Goal: Task Accomplishment & Management: Manage account settings

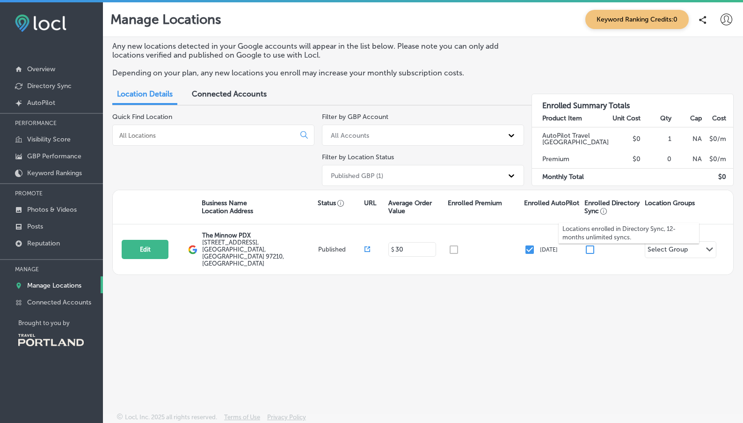
click at [585, 245] on div "Locations enrolled in Directory Sync, 12-months unlimited syncs." at bounding box center [629, 233] width 140 height 34
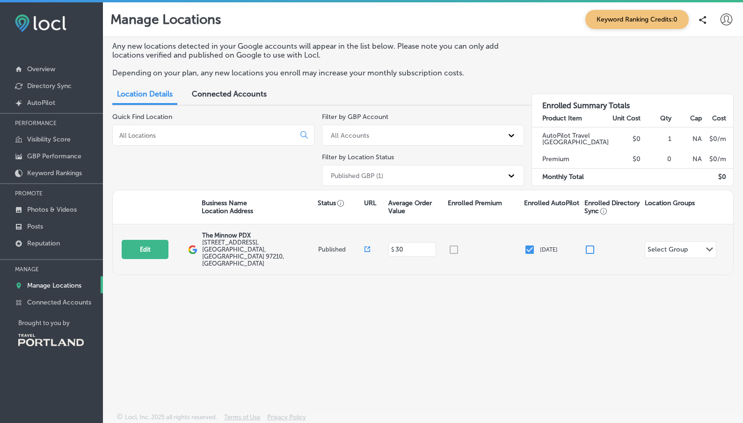
click at [585, 244] on input "checkbox" at bounding box center [590, 249] width 11 height 11
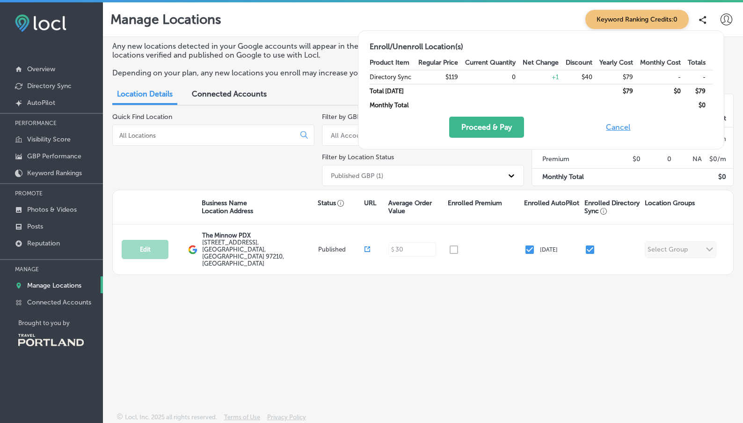
click at [619, 129] on button "Cancel" at bounding box center [618, 127] width 30 height 21
checkbox input "false"
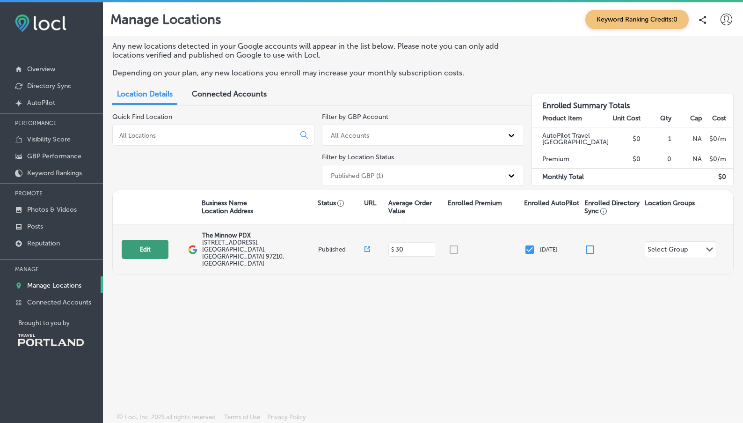
drag, startPoint x: 382, startPoint y: 337, endPoint x: 158, endPoint y: 238, distance: 245.0
click at [381, 336] on div "Any new locations detected in your Google accounts will appear in the list belo…" at bounding box center [423, 202] width 640 height 331
click at [414, 245] on input at bounding box center [414, 249] width 38 height 9
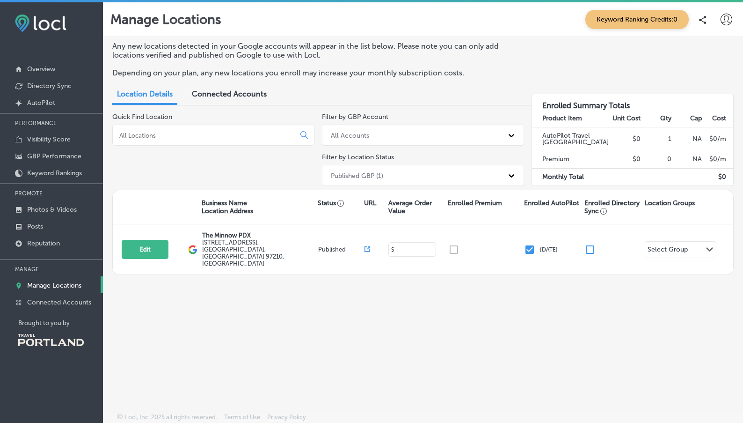
type input "30"
click at [487, 330] on div "Any new locations detected in your Google accounts will appear in the list belo…" at bounding box center [423, 202] width 640 height 331
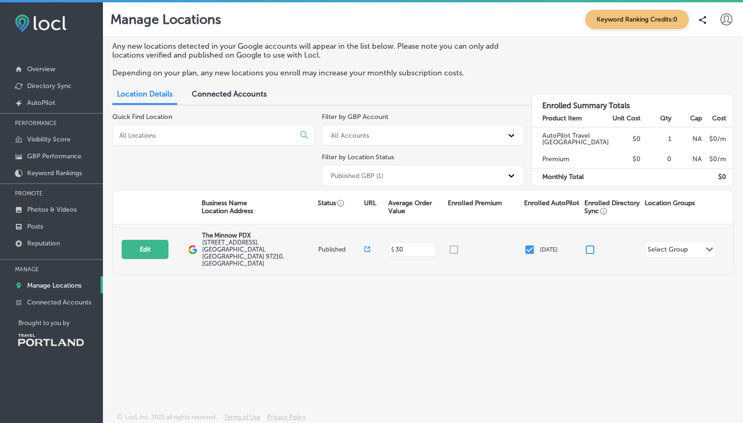
click at [455, 244] on div at bounding box center [486, 249] width 76 height 11
click at [454, 244] on div at bounding box center [486, 249] width 76 height 11
drag, startPoint x: 581, startPoint y: 288, endPoint x: 696, endPoint y: 249, distance: 121.4
click at [582, 288] on div "Any new locations detected in your Google accounts will appear in the list belo…" at bounding box center [423, 202] width 640 height 331
click at [704, 242] on div "Path Created with Sketch." at bounding box center [710, 250] width 12 height 16
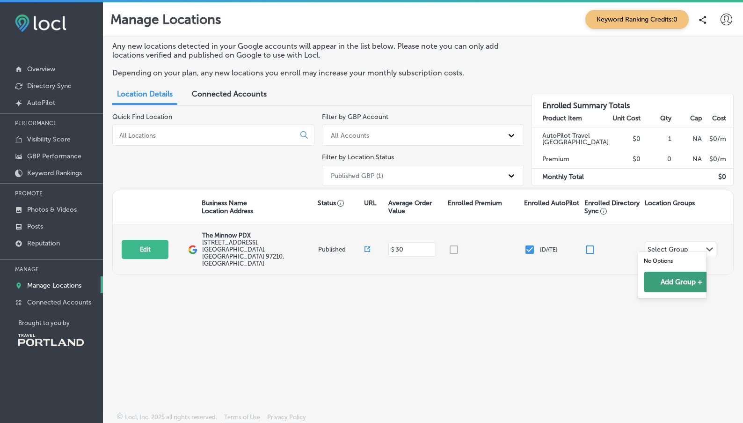
click at [673, 285] on button "Add Group +" at bounding box center [681, 281] width 75 height 21
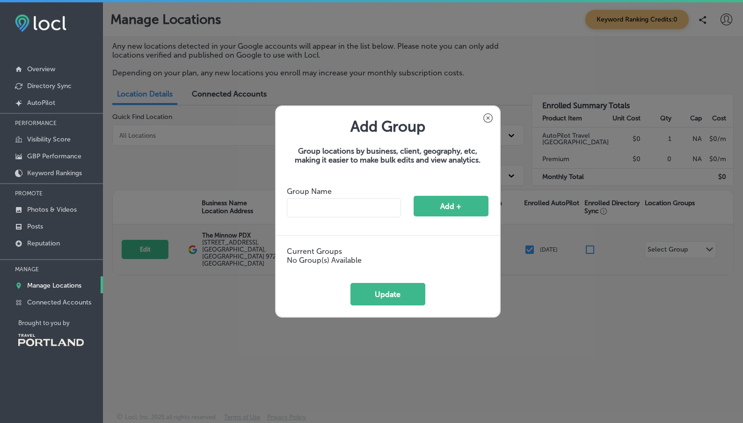
drag, startPoint x: 311, startPoint y: 210, endPoint x: 329, endPoint y: 210, distance: 17.8
click at [312, 210] on input "text" at bounding box center [344, 207] width 114 height 19
drag, startPoint x: 323, startPoint y: 149, endPoint x: 358, endPoint y: 165, distance: 38.4
click at [344, 160] on p "Group locations by business, client, geography, etc, making it easier to make b…" at bounding box center [388, 155] width 224 height 40
click at [486, 121] on icon at bounding box center [488, 117] width 9 height 9
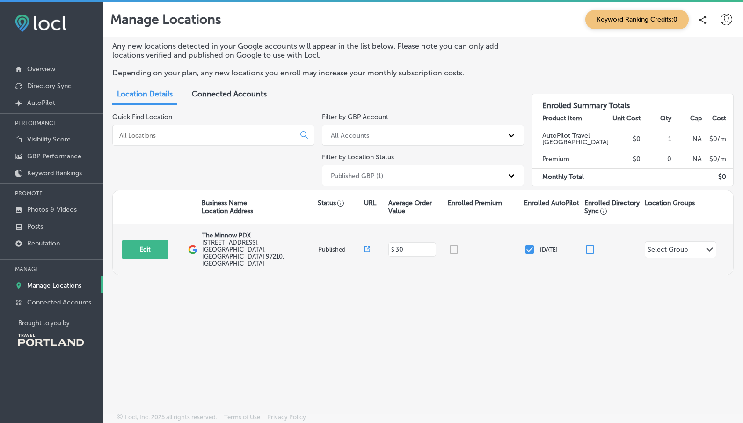
drag, startPoint x: 564, startPoint y: 287, endPoint x: 560, endPoint y: 282, distance: 7.0
click at [562, 285] on div "Any new locations detected in your Google accounts will appear in the list belo…" at bounding box center [423, 202] width 640 height 331
click at [588, 244] on input "checkbox" at bounding box center [590, 249] width 11 height 11
checkbox input "true"
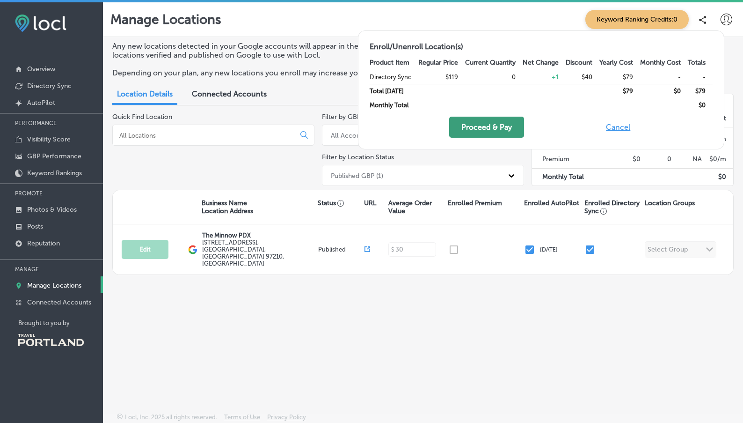
click at [489, 123] on button "Proceed & Pay" at bounding box center [486, 127] width 75 height 21
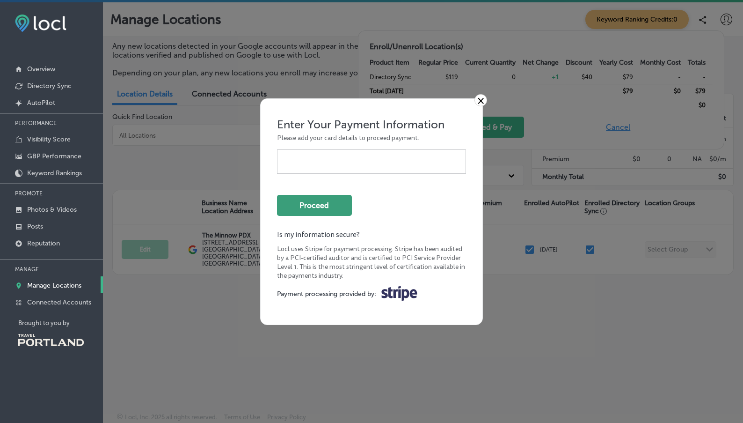
click at [327, 197] on button "Proceed" at bounding box center [314, 205] width 75 height 21
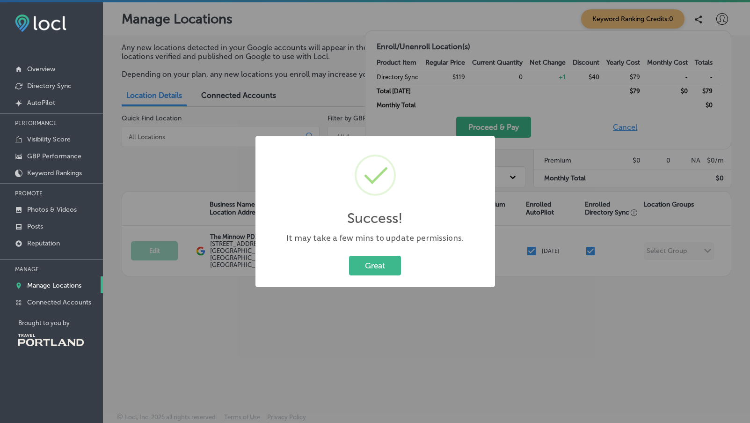
click at [27, 38] on nav "Overview Directory Sync Created by potrace 1.10, written by Peter Selinger 2001…" at bounding box center [51, 200] width 103 height 333
click at [377, 269] on button "Great" at bounding box center [375, 265] width 52 height 19
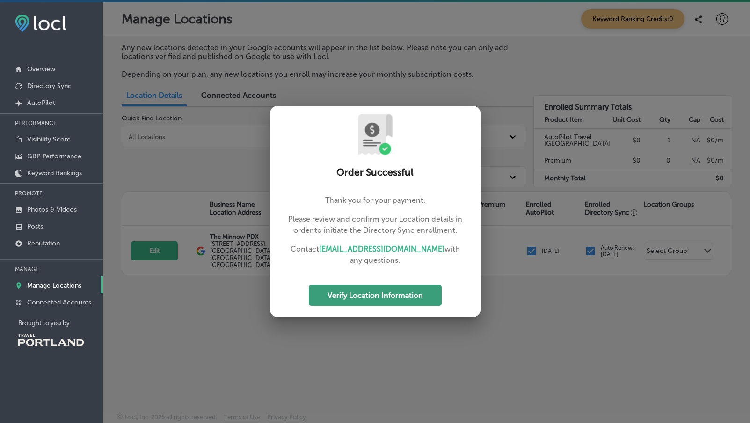
click at [389, 297] on button "Verify Location Information" at bounding box center [375, 295] width 133 height 21
select select "US"
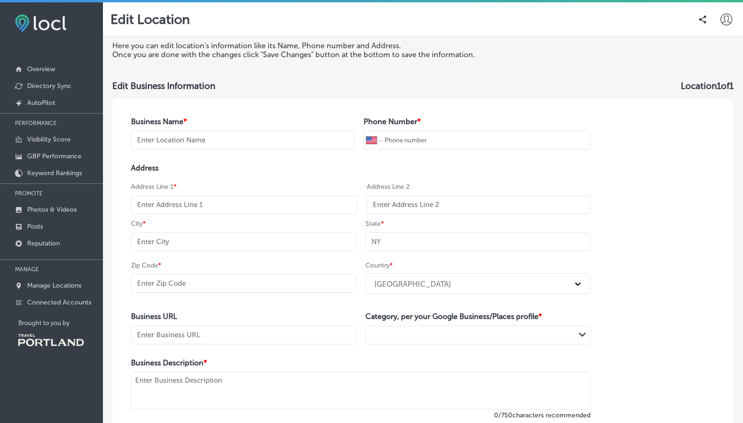
type input "The Minnow PDX"
type input "[PHONE_NUMBER]"
type input "[STREET_ADDRESS]"
type input "[GEOGRAPHIC_DATA]"
type input "OR"
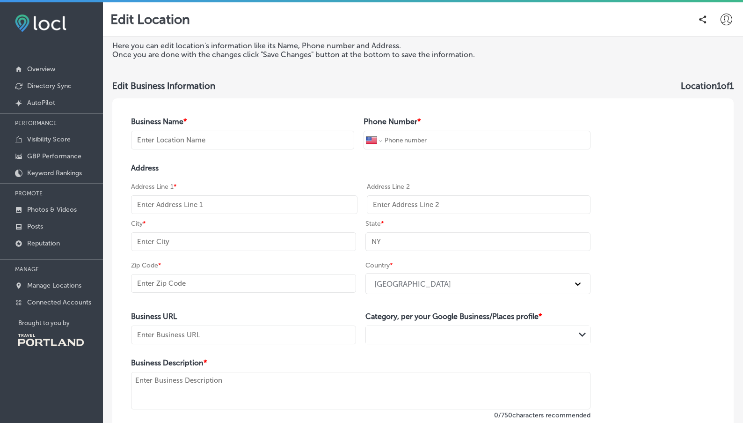
type input "97210"
type input "[URL][DOMAIN_NAME]"
type textarea "Welcome to The Minnow PDX! 🐟 Experience a seasonal eatery where every dish is c…"
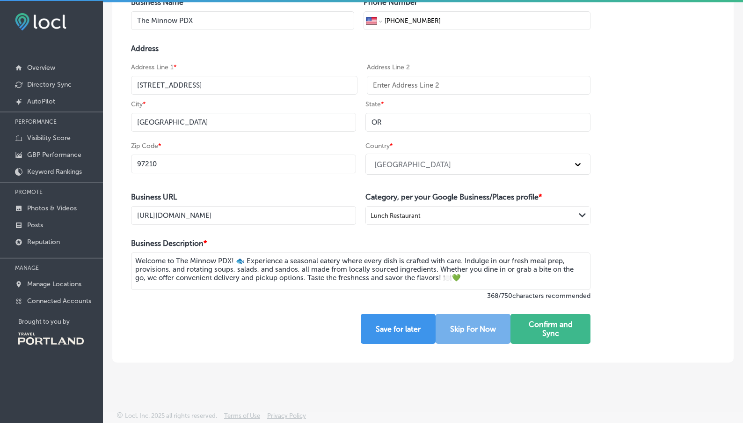
scroll to position [2, 0]
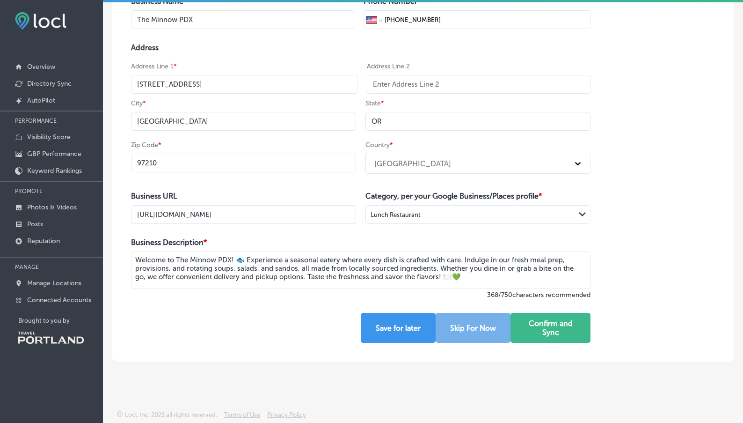
click at [549, 275] on textarea "Welcome to The Minnow PDX! 🐟 Experience a seasonal eatery where every dish is c…" at bounding box center [361, 269] width 460 height 37
click at [256, 278] on textarea "Welcome to The Minnow PDX! 🐟 Experience a seasonal eatery where every dish is c…" at bounding box center [361, 269] width 460 height 37
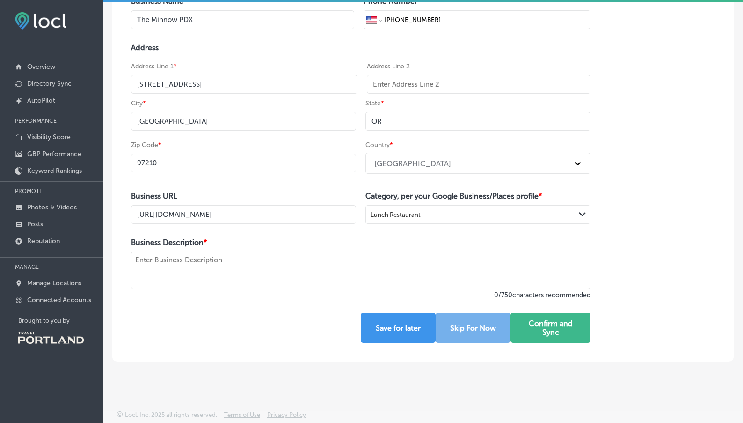
paste textarea "A Farm-Fresh Eatery 🥕 Rotating soups, salads, sandos, snacks & sundries Locally…"
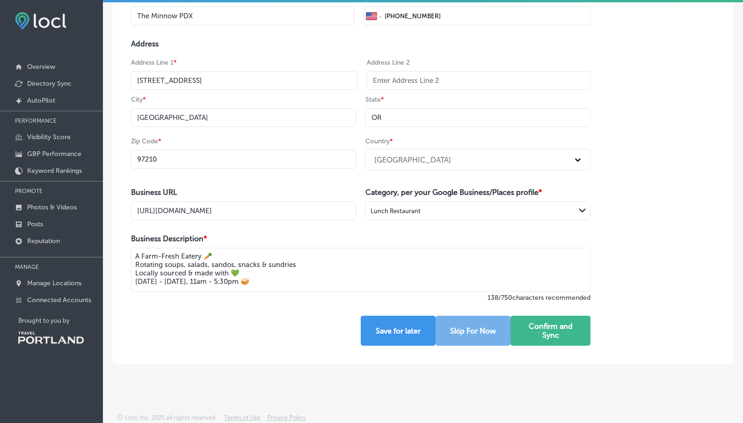
drag, startPoint x: 333, startPoint y: 268, endPoint x: 363, endPoint y: 278, distance: 32.0
click at [333, 268] on textarea "A Farm-Fresh Eatery 🥕 Rotating soups, salads, sandos, snacks & sundries Locally…" at bounding box center [361, 270] width 460 height 44
click at [312, 285] on textarea "A Farm-Fresh Eatery 🥕 Rotating soups, salads, sandos, snacks & sundries Locally…" at bounding box center [361, 270] width 460 height 44
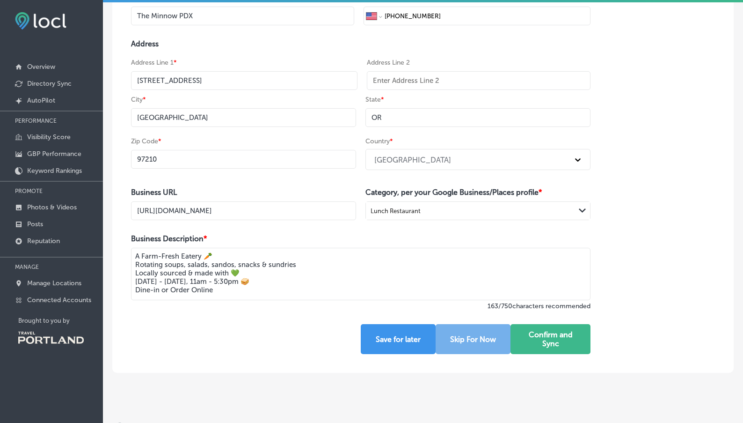
drag, startPoint x: 169, startPoint y: 292, endPoint x: 177, endPoint y: 295, distance: 9.0
click at [169, 292] on textarea "A Farm-Fresh Eatery 🥕 Rotating soups, salads, sandos, snacks & sundries Locally…" at bounding box center [361, 274] width 460 height 52
click at [235, 296] on textarea "A Farm-Fresh Eatery 🥕 Rotating soups, salads, sandos, snacks & sundries Locally…" at bounding box center [361, 274] width 460 height 52
click at [276, 295] on textarea "A Farm-Fresh Eatery 🥕 Rotating soups, salads, sandos, snacks & sundries Locally…" at bounding box center [361, 274] width 460 height 52
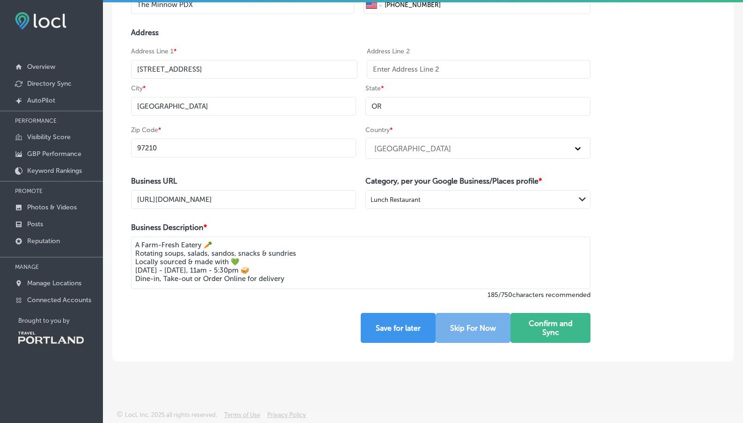
scroll to position [137, 0]
click at [545, 198] on div "Lunch Restaurant" at bounding box center [470, 199] width 209 height 13
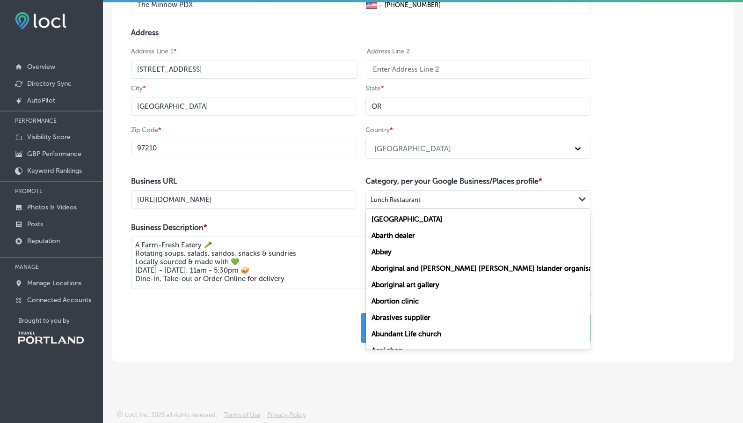
click at [658, 195] on div "Business Name * The Minnow PDX Phone Number * International [GEOGRAPHIC_DATA] […" at bounding box center [423, 162] width 622 height 398
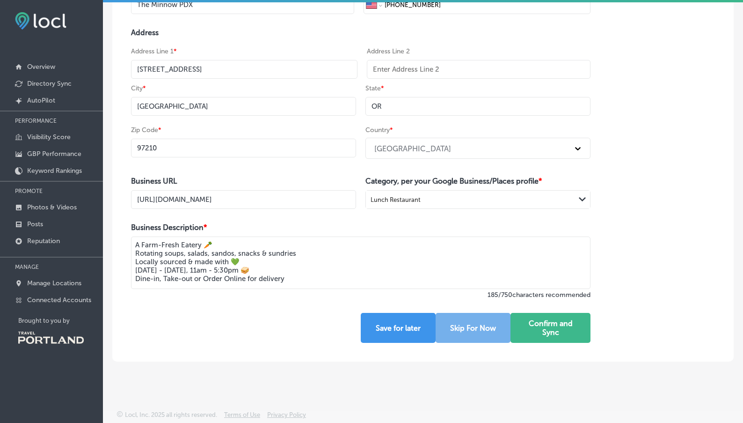
drag, startPoint x: 177, startPoint y: 253, endPoint x: 144, endPoint y: 255, distance: 33.3
click at [138, 251] on div "Business Name * The Minnow PDX Phone Number * International [GEOGRAPHIC_DATA] […" at bounding box center [360, 162] width 497 height 398
click at [204, 252] on textarea "A Farm-Fresh Eatery 🥕 Soups, salads, sandos, snacks & sundries Locally sourced …" at bounding box center [361, 262] width 460 height 52
click at [656, 254] on div "Business Name * The Minnow PDX Phone Number * International [GEOGRAPHIC_DATA] […" at bounding box center [423, 162] width 622 height 398
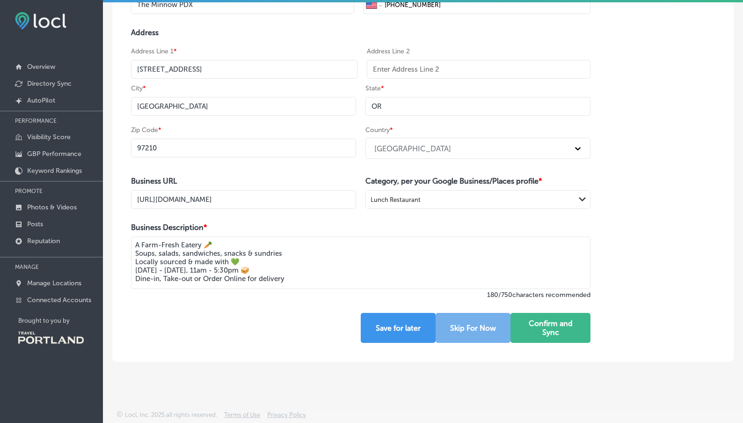
click at [151, 253] on textarea "A Farm-Fresh Eatery 🥕 Soups, salads, sandwiches, snacks & sundries Locally sour…" at bounding box center [361, 262] width 460 height 52
click at [148, 254] on textarea "A Farm-Fresh Eatery 🥕 Soups, salads, sandwiches, snacks & sundries Locally sour…" at bounding box center [361, 262] width 460 height 52
click at [257, 252] on textarea "A Farm-Fresh Eatery 🥕 Sandwiches, soups, salads, sandwiches, snacks & sundries …" at bounding box center [361, 262] width 460 height 52
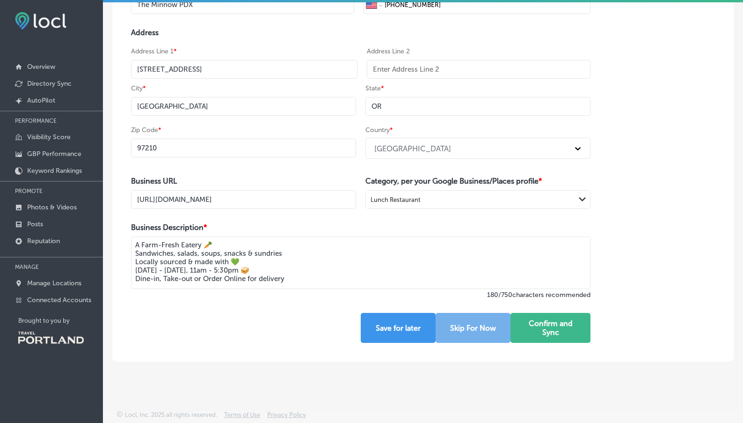
drag, startPoint x: 148, startPoint y: 251, endPoint x: 144, endPoint y: 252, distance: 4.7
click at [144, 251] on textarea "A Farm-Fresh Eatery 🥕 Sandwiches, salads, soups, snacks & sundries Locally sour…" at bounding box center [361, 262] width 460 height 52
drag, startPoint x: 166, startPoint y: 250, endPoint x: 191, endPoint y: 258, distance: 26.5
click at [166, 250] on textarea "A Farm-Fresh Eatery 🥕 Seasoonal sandwiches, salads, soups, snacks & sundries Lo…" at bounding box center [361, 262] width 460 height 52
click at [688, 215] on div "Business Name * The Minnow PDX Phone Number * International [GEOGRAPHIC_DATA] […" at bounding box center [423, 162] width 622 height 398
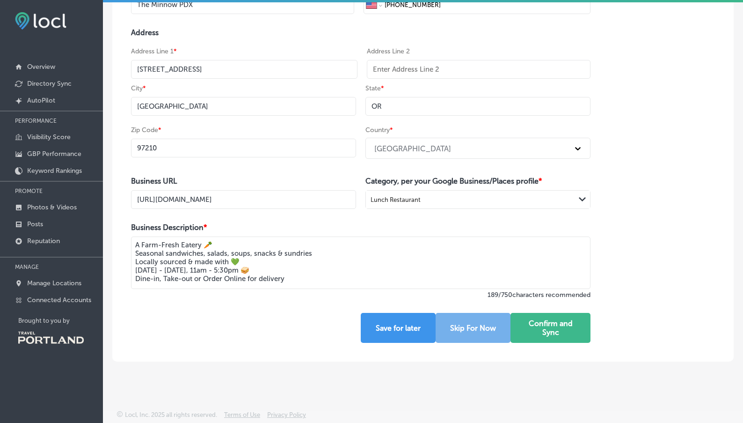
click at [170, 263] on textarea "A Farm-Fresh Eatery 🥕 Seasonal sandwiches, salads, soups, snacks & sundries Loc…" at bounding box center [361, 262] width 460 height 52
drag, startPoint x: 179, startPoint y: 253, endPoint x: 135, endPoint y: 257, distance: 43.7
click at [135, 256] on div "Business Name * The Minnow PDX Phone Number * International [GEOGRAPHIC_DATA] […" at bounding box center [360, 162] width 497 height 398
click at [645, 244] on div "Business Name * The Minnow PDX Phone Number * International [GEOGRAPHIC_DATA] […" at bounding box center [423, 162] width 622 height 398
click at [285, 249] on textarea "A Farm-Fresh Eatery 🥕 Seasonal sandwiches, salads, soups, snacks & sundries Loc…" at bounding box center [361, 262] width 460 height 52
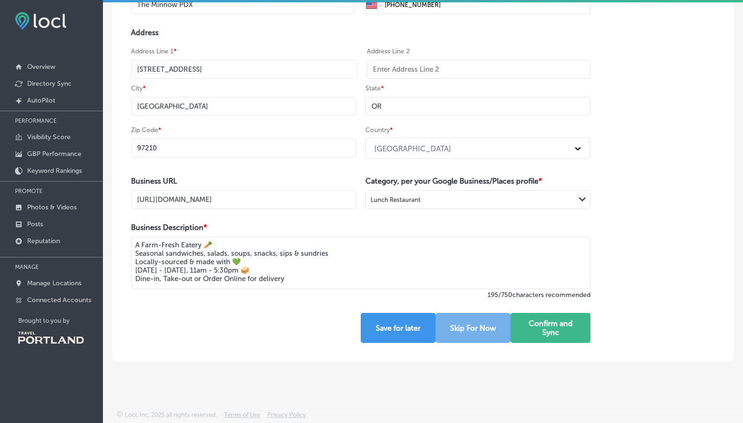
drag, startPoint x: 286, startPoint y: 270, endPoint x: 121, endPoint y: 240, distance: 168.0
click at [121, 240] on div "Here you can edit location's information like its Name, Phone number and Addres…" at bounding box center [423, 133] width 640 height 465
drag, startPoint x: 202, startPoint y: 279, endPoint x: 208, endPoint y: 279, distance: 6.1
click at [203, 279] on textarea "A Farm-Fresh Eatery 🥕 Seasonal sandwiches, salads, soups, snacks, sips & sundri…" at bounding box center [361, 262] width 460 height 52
drag, startPoint x: 272, startPoint y: 278, endPoint x: 205, endPoint y: 282, distance: 67.5
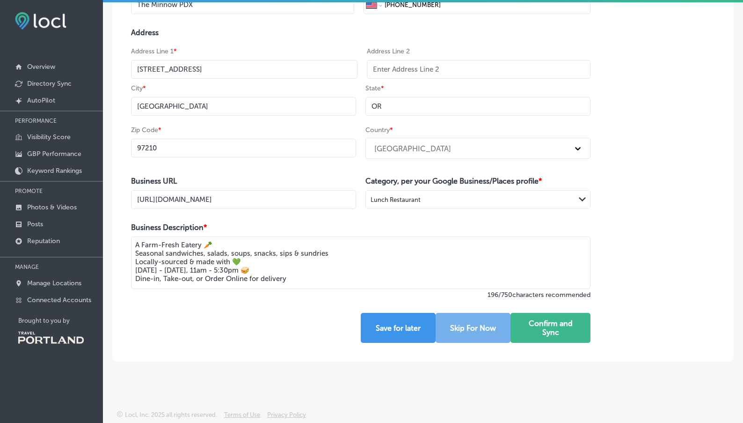
click at [205, 282] on textarea "A Farm-Fresh Eatery 🥕 Seasonal sandwiches, salads, soups, snacks, sips & sundri…" at bounding box center [361, 262] width 460 height 52
click at [176, 275] on textarea "A Farm-Fresh Eatery 🥕 Seasonal sandwiches, salads, soups, snacks, sips & sundri…" at bounding box center [361, 262] width 460 height 52
drag, startPoint x: 675, startPoint y: 271, endPoint x: 693, endPoint y: 292, distance: 26.9
click at [676, 272] on div "Business Name * The Minnow PDX Phone Number * International [GEOGRAPHIC_DATA] […" at bounding box center [423, 162] width 622 height 398
click at [743, 365] on html "iconmonstr-menu-thin copy Created with Sketch. Overview Directory Sync Created …" at bounding box center [371, 210] width 743 height 425
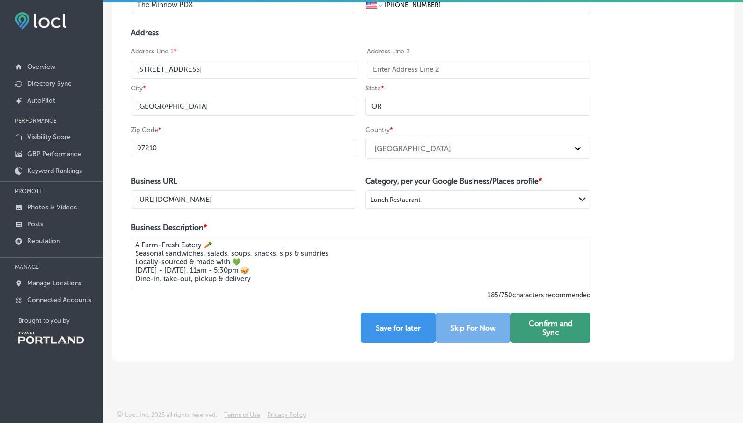
click at [579, 319] on button "Confirm and Sync" at bounding box center [551, 328] width 80 height 30
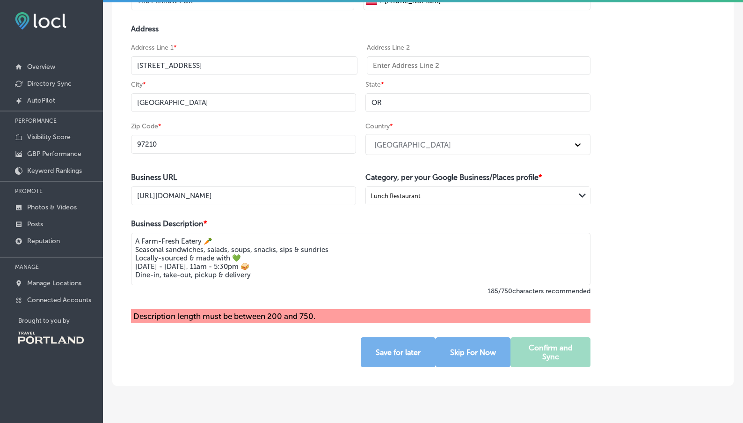
drag, startPoint x: 286, startPoint y: 283, endPoint x: 294, endPoint y: 286, distance: 9.2
click at [289, 285] on textarea "A Farm-Fresh Eatery 🥕 Seasonal sandwiches, salads, soups, snacks, sips & sundri…" at bounding box center [361, 259] width 460 height 52
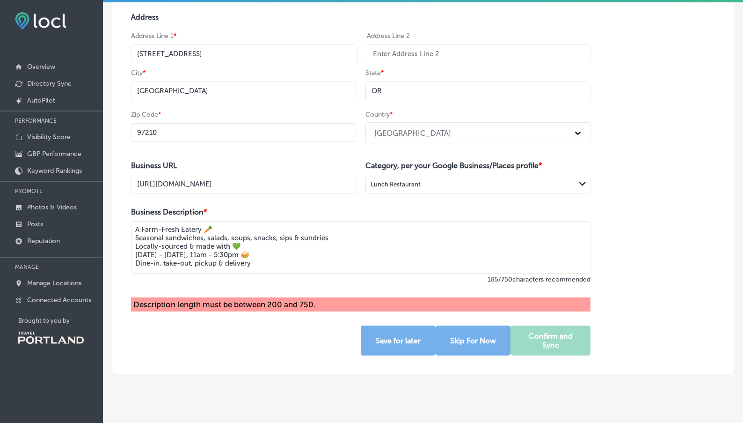
scroll to position [165, 0]
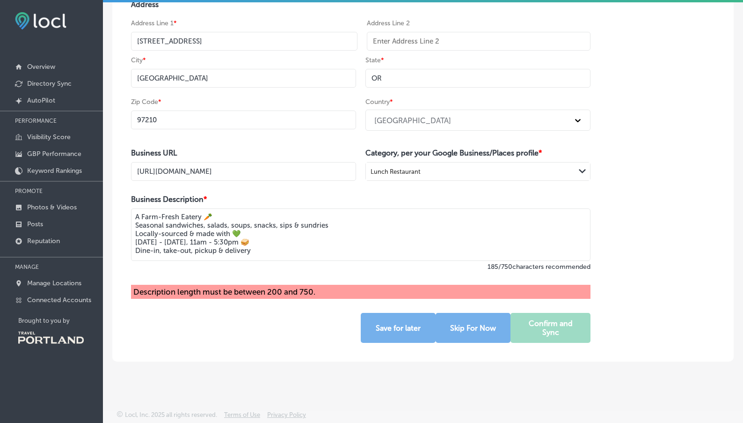
click at [237, 343] on div "Business Name * The Minnow PDX Phone Number * International [GEOGRAPHIC_DATA] […" at bounding box center [360, 148] width 497 height 426
drag, startPoint x: 302, startPoint y: 251, endPoint x: 331, endPoint y: 262, distance: 30.8
click at [302, 251] on textarea "A Farm-Fresh Eatery 🥕 Seasonal sandwiches, salads, soups, snacks, sips & sundri…" at bounding box center [361, 234] width 460 height 52
click at [349, 225] on textarea "A Farm-Fresh Eatery 🥕 Seasonal sandwiches, salads, soups, snacks, sips & sundri…" at bounding box center [361, 234] width 460 height 52
click at [274, 209] on textarea "A Farm-Fresh Eatery 🥕 Seasonal sandwiches, salads, soups, snacks, sips & sundri…" at bounding box center [361, 234] width 460 height 52
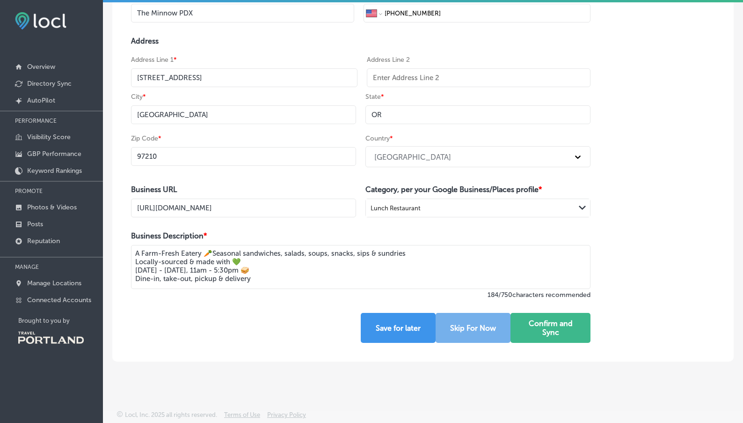
scroll to position [128, 0]
click at [147, 261] on textarea "A Farm-Fresh Eatery 🥕 Seasonal sandwiches, salads, soups, snacks, sips & sundri…" at bounding box center [361, 267] width 460 height 44
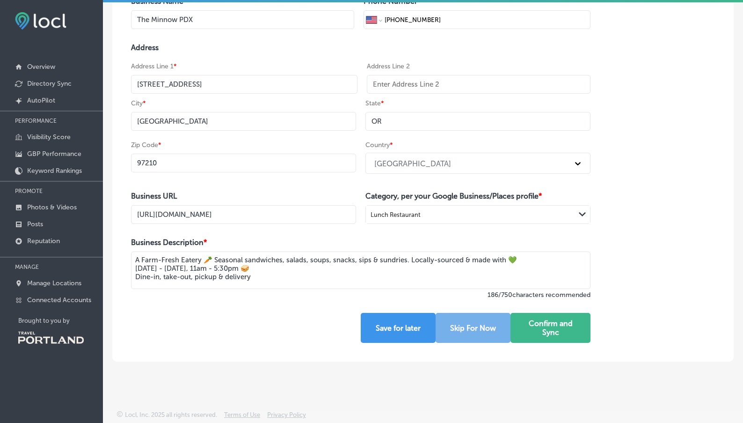
drag, startPoint x: 470, startPoint y: 257, endPoint x: 476, endPoint y: 260, distance: 6.8
click at [471, 257] on textarea "A Farm-Fresh Eatery 🥕 Seasonal sandwiches, salads, soups, snacks, sips & sundri…" at bounding box center [361, 269] width 460 height 37
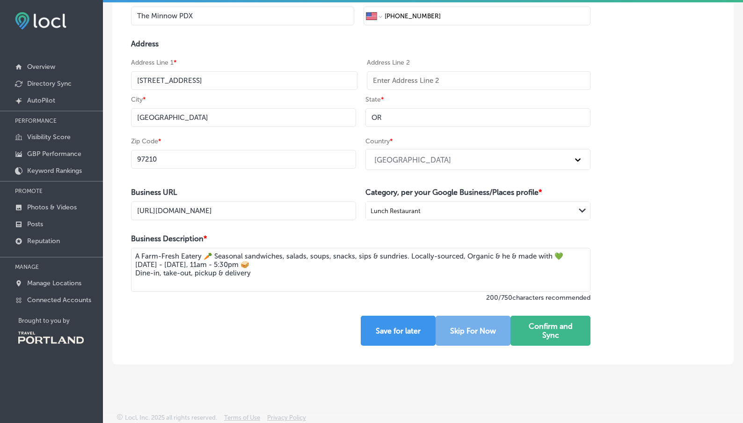
scroll to position [128, 0]
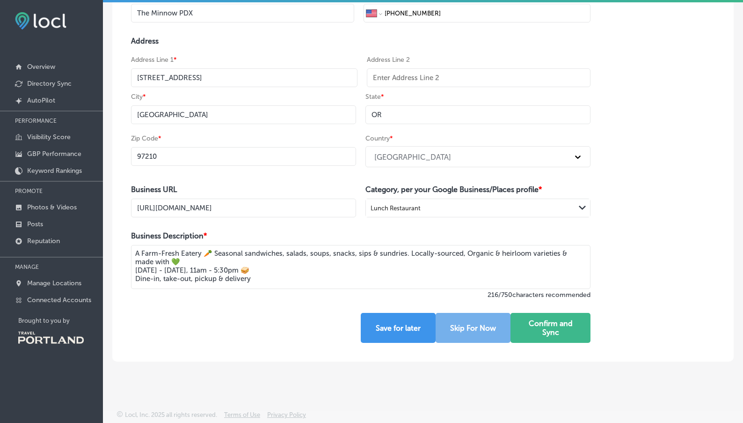
click at [415, 255] on textarea "A Farm-Fresh Eatery 🥕 Seasonal sandwiches, salads, soups, snacks, sips & sundri…" at bounding box center [361, 267] width 460 height 44
click at [421, 249] on textarea "A Farm-Fresh Eatery 🥕 Seasonal sandwiches, salads, soups, snacks, sips & sundri…" at bounding box center [361, 267] width 460 height 44
click at [420, 251] on textarea "A Farm-Fresh Eatery 🥕 Seasonal sandwiches, salads, soups, snacks, sips & sundri…" at bounding box center [361, 267] width 460 height 44
drag, startPoint x: 184, startPoint y: 261, endPoint x: 193, endPoint y: 262, distance: 8.5
click at [185, 261] on textarea "A Farm-Fresh Eatery 🥕 Seasonal sandwiches, salads, soups, snacks, sips & sundri…" at bounding box center [361, 267] width 460 height 44
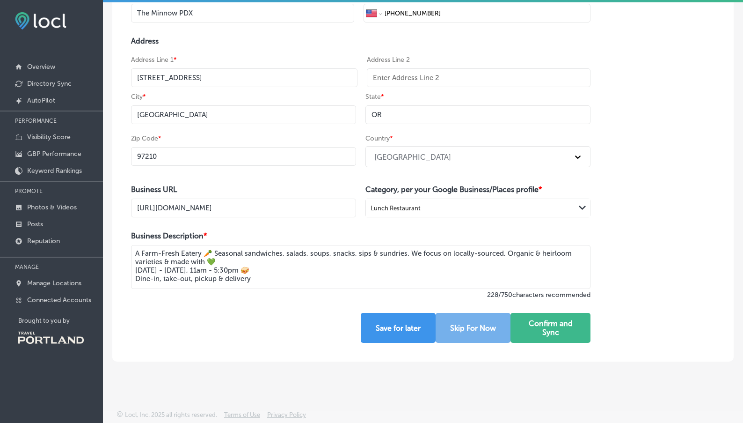
click at [516, 250] on textarea "A Farm-Fresh Eatery 🥕 Seasonal sandwiches, salads, soups, snacks, sips & sundri…" at bounding box center [361, 267] width 460 height 44
click at [221, 260] on textarea "A Farm-Fresh Eatery 🥕 Seasonal sandwiches, salads, soups, snacks, sips & sundri…" at bounding box center [361, 267] width 460 height 44
click at [222, 260] on textarea "A Farm-Fresh Eatery 🥕 Seasonal sandwiches, salads, soups, snacks, sips & sundri…" at bounding box center [361, 267] width 460 height 44
drag, startPoint x: 248, startPoint y: 261, endPoint x: 248, endPoint y: 256, distance: 5.2
click at [248, 261] on textarea "A Farm-Fresh Eatery 🥕 Seasonal sandwiches, salads, soups, snacks, sips & sundri…" at bounding box center [361, 267] width 460 height 44
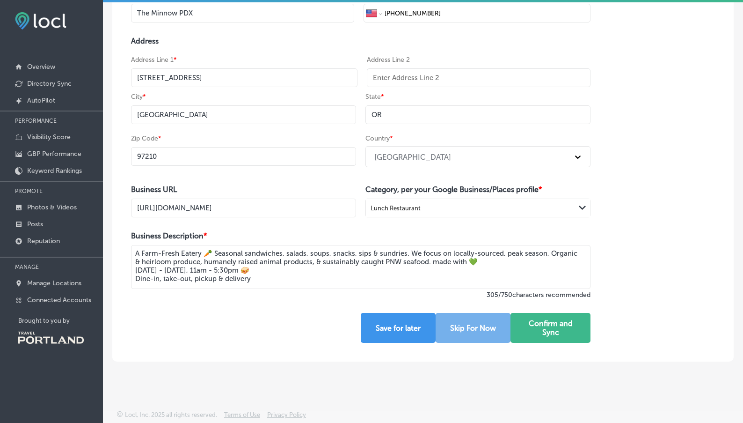
click at [520, 263] on textarea "A Farm-Fresh Eatery 🥕 Seasonal sandwiches, salads, soups, snacks, sips & sundri…" at bounding box center [361, 267] width 460 height 44
click at [222, 254] on textarea "A Farm-Fresh Eatery 🥕 Seasonal sandwiches, salads, soups, snacks, sips & sundri…" at bounding box center [361, 267] width 460 height 43
click at [224, 253] on textarea "A Farm-Fresh Eatery 🥕 Seasonal sandwiches, salads, soups, snacks, sips & sundri…" at bounding box center [361, 267] width 460 height 43
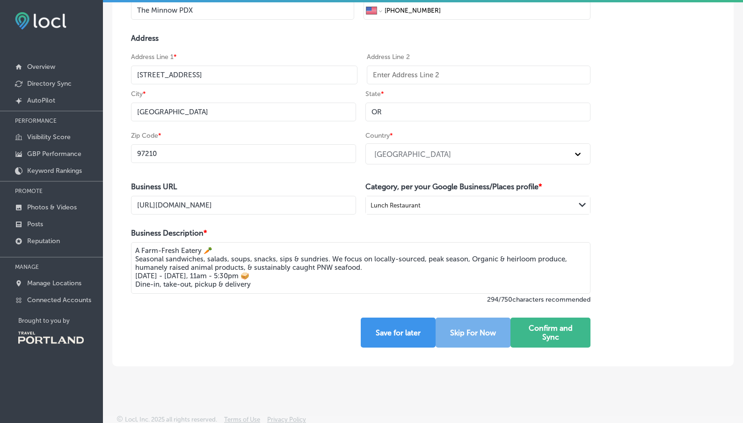
scroll to position [136, 0]
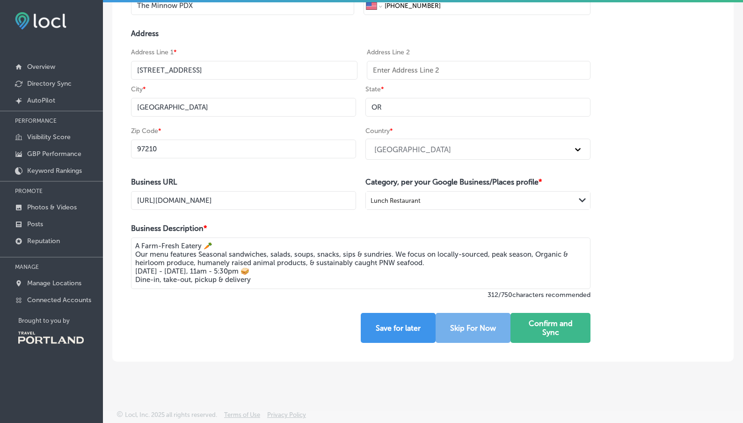
click at [239, 250] on textarea "A Farm-Fresh Eatery 🥕 Our menu features Seasonal sandwiches, salads, soups, sna…" at bounding box center [361, 262] width 460 height 51
click at [161, 253] on textarea "A Farm-Fresh Eatery 🥕 Our menu features sandwiches, salads, soups, snacks, sips…" at bounding box center [361, 262] width 460 height 51
drag, startPoint x: 208, startPoint y: 251, endPoint x: 137, endPoint y: 260, distance: 71.6
click at [130, 257] on div "Business Name * The Minnow PDX Phone Number * International [GEOGRAPHIC_DATA] […" at bounding box center [360, 162] width 497 height 397
click at [333, 251] on textarea "A Farm-Fresh Eatery 🥕 Lunch sandwiches, salads, soups, snacks, sips & sundries.…" at bounding box center [361, 262] width 460 height 51
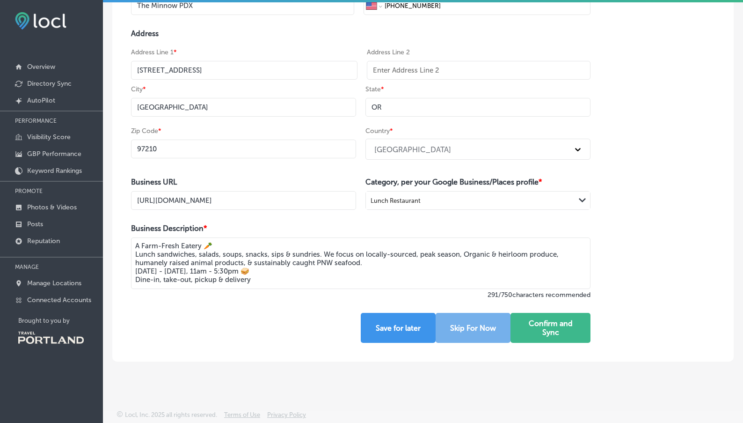
click at [333, 251] on textarea "A Farm-Fresh Eatery 🥕 Lunch sandwiches, salads, soups, snacks, sips & sundries.…" at bounding box center [361, 262] width 460 height 51
click at [409, 252] on textarea "A Farm-Fresh Eatery 🥕 Lunch sandwiches, salads, soups, snacks, sips & sundries.…" at bounding box center [361, 262] width 460 height 51
click at [417, 264] on textarea "A Farm-Fresh Eatery 🥕 Lunch sandwiches, salads, soups, snacks, sips & sundries.…" at bounding box center [361, 262] width 460 height 51
drag, startPoint x: 400, startPoint y: 253, endPoint x: 445, endPoint y: 274, distance: 49.8
click at [381, 253] on textarea "A Farm-Fresh Eatery 🥕 Lunch sandwiches, salads, soups, snacks, sips & sundries.…" at bounding box center [361, 262] width 460 height 51
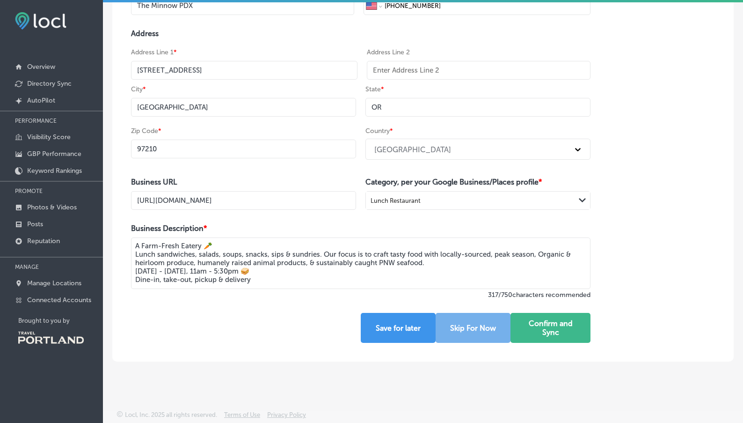
drag, startPoint x: 639, startPoint y: 230, endPoint x: 619, endPoint y: 235, distance: 20.2
click at [639, 230] on div "Business Name * The Minnow PDX Phone Number * International [GEOGRAPHIC_DATA] […" at bounding box center [423, 162] width 622 height 397
drag, startPoint x: 380, startPoint y: 253, endPoint x: 331, endPoint y: 254, distance: 48.2
click at [331, 254] on textarea "A Farm-Fresh Eatery 🥕 Lunch sandwiches, salads, soups, snacks, sips & sundries.…" at bounding box center [361, 262] width 460 height 51
drag, startPoint x: 692, startPoint y: 280, endPoint x: 669, endPoint y: 272, distance: 23.7
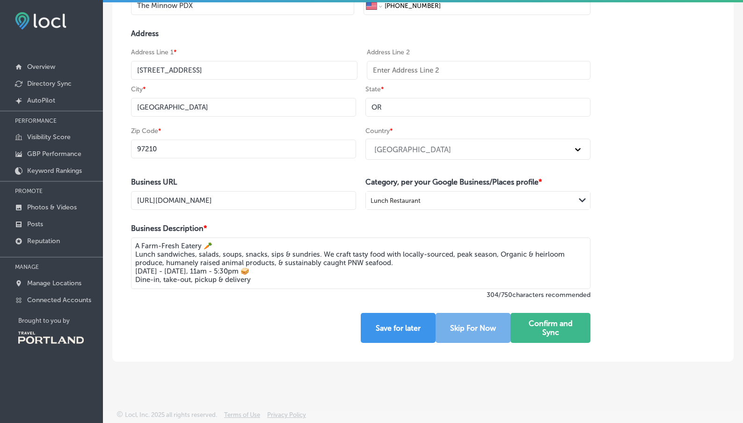
click at [691, 279] on div "Business Name * The Minnow PDX Phone Number * International [GEOGRAPHIC_DATA] […" at bounding box center [423, 162] width 622 height 397
click at [484, 254] on textarea "A Farm-Fresh Eatery 🥕 Lunch sandwiches, salads, soups, snacks, sips & sundries.…" at bounding box center [361, 262] width 460 height 51
click at [167, 261] on textarea "A Farm-Fresh Eatery 🥕 Lunch sandwiches, salads, soups, snacks, sips & sundries.…" at bounding box center [361, 262] width 460 height 51
click at [502, 266] on textarea "A Farm-Fresh Eatery 🥕 Lunch sandwiches, salads, soups, snacks, sips & sundries.…" at bounding box center [361, 262] width 460 height 51
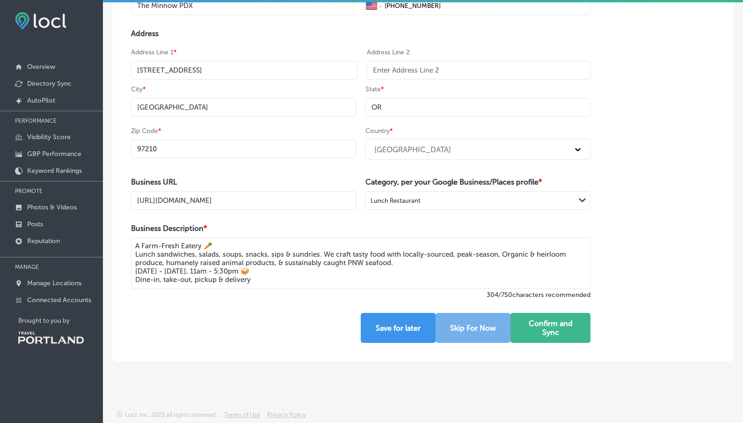
click at [464, 263] on textarea "A Farm-Fresh Eatery 🥕 Lunch sandwiches, salads, soups, snacks, sips & sundries.…" at bounding box center [361, 262] width 460 height 51
click at [438, 259] on textarea "A Farm-Fresh Eatery 🥕 Lunch sandwiches, salads, soups, snacks, sips & sundries.…" at bounding box center [361, 262] width 460 height 51
click at [343, 253] on textarea "A Farm-Fresh Eatery 🥕 Lunch sandwiches, salads, soups, snacks, sips & sundries.…" at bounding box center [361, 262] width 460 height 51
click at [386, 252] on textarea "A Farm-Fresh Eatery 🥕 Lunch sandwiches, salads, soups, snacks, sips & sundries.…" at bounding box center [361, 262] width 460 height 51
click at [403, 251] on textarea "A Farm-Fresh Eatery 🥕 Lunch sandwiches, salads, soups, snacks, sips & sundries.…" at bounding box center [361, 262] width 460 height 51
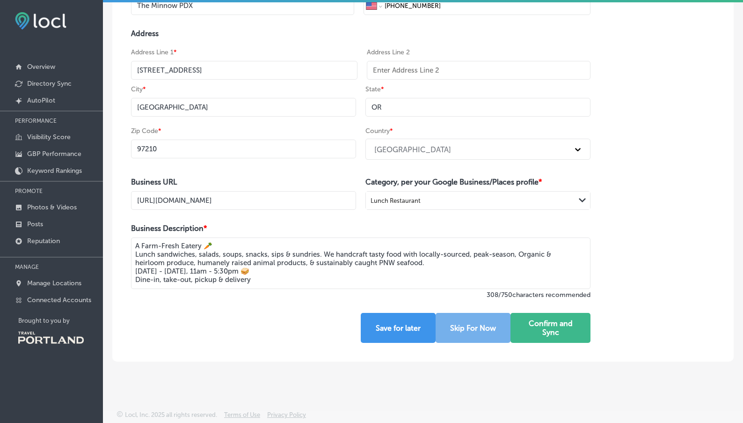
click at [403, 251] on textarea "A Farm-Fresh Eatery 🥕 Lunch sandwiches, salads, soups, snacks, sips & sundries.…" at bounding box center [361, 262] width 460 height 51
drag, startPoint x: 608, startPoint y: 244, endPoint x: 397, endPoint y: 256, distance: 211.9
click at [607, 244] on div "Business Name * The Minnow PDX Phone Number * International [GEOGRAPHIC_DATA] […" at bounding box center [423, 162] width 622 height 397
click at [396, 254] on textarea "A Farm-Fresh Eatery 🥕 Lunch sandwiches, salads, soups, snacks, sips & sundries.…" at bounding box center [361, 262] width 460 height 51
click at [270, 243] on textarea "A Farm-Fresh Eatery 🥕 Lunch sandwiches, salads, soups, snacks, sips & sundries.…" at bounding box center [361, 262] width 460 height 51
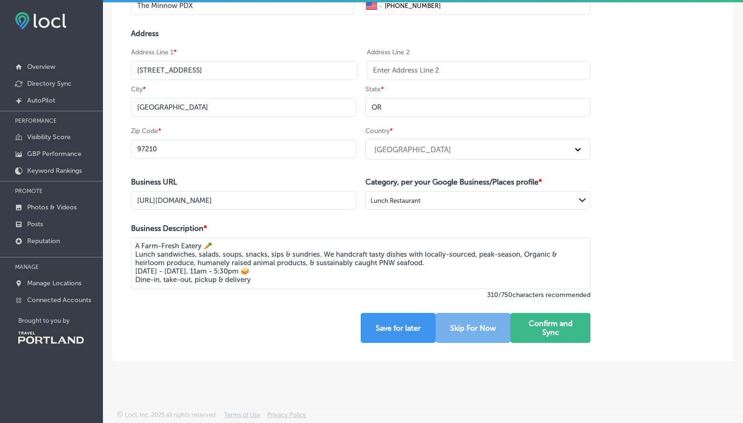
click at [328, 253] on textarea "A Farm-Fresh Eatery 🥕 Lunch sandwiches, salads, soups, snacks, sips & sundries.…" at bounding box center [361, 262] width 460 height 51
click at [673, 289] on div "Business Name * The Minnow PDX Phone Number * International [GEOGRAPHIC_DATA] […" at bounding box center [423, 162] width 622 height 397
drag, startPoint x: 343, startPoint y: 253, endPoint x: 479, endPoint y: 310, distance: 147.9
click at [344, 253] on textarea "A Farm-Fresh Eatery 🥕 Lunch sandwiches, salads, soups, snacks, sips & sundries …" at bounding box center [361, 262] width 460 height 51
click at [675, 297] on div "Business Name * The Minnow PDX Phone Number * International [GEOGRAPHIC_DATA] […" at bounding box center [423, 162] width 622 height 397
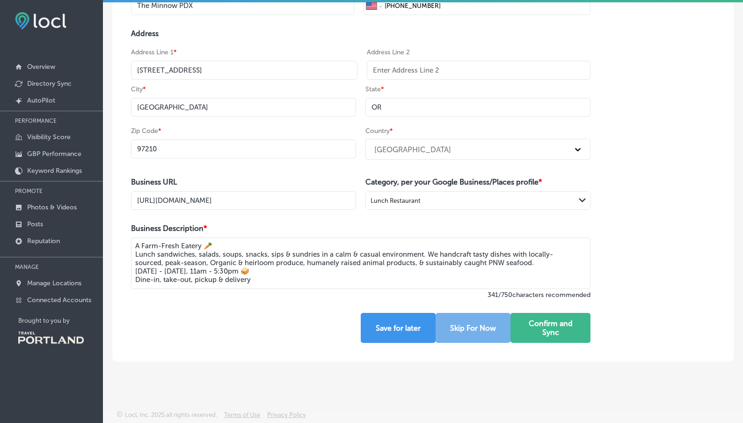
click at [404, 255] on textarea "A Farm-Fresh Eatery 🥕 Lunch sandwiches, salads, soups, snacks, sips & sundries …" at bounding box center [361, 262] width 460 height 51
click at [334, 237] on textarea "A Farm-Fresh Eatery 🥕 Lunch sandwiches, salads, soups, snacks, sips & sundries …" at bounding box center [361, 262] width 460 height 51
click at [468, 259] on textarea "A Farm-Fresh Eatery 🥕 Lunch sandwiches, salads, soups, snacks, sips & sundries …" at bounding box center [361, 262] width 460 height 51
drag, startPoint x: 161, startPoint y: 257, endPoint x: 394, endPoint y: 249, distance: 233.2
click at [394, 249] on textarea "A Farm-Fresh Eatery 🥕 Lunch sandwiches, salads, soups, snacks, sips & sundries …" at bounding box center [361, 262] width 460 height 51
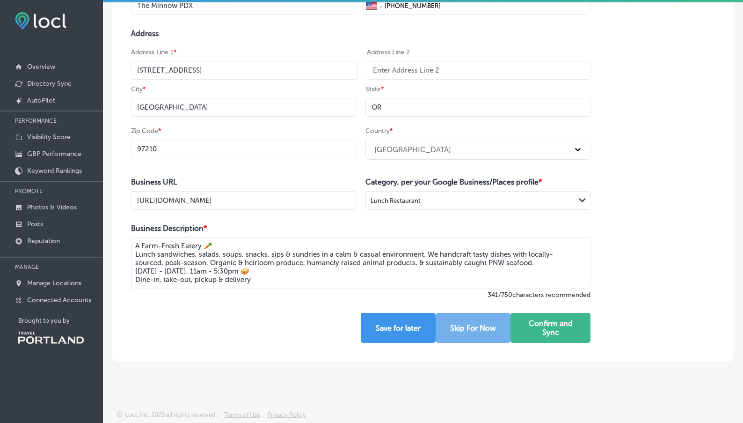
drag, startPoint x: 434, startPoint y: 252, endPoint x: 142, endPoint y: 252, distance: 292.5
click at [142, 252] on textarea "A Farm-Fresh Eatery 🥕 Lunch sandwiches, salads, soups, snacks, sips & sundries …" at bounding box center [361, 262] width 460 height 51
drag, startPoint x: 219, startPoint y: 263, endPoint x: 175, endPoint y: 264, distance: 43.5
click at [174, 264] on textarea "A Farm-Fresh Eatery 🥕 Lunch sandwiches, salads, soups, snacks, sips & sundries …" at bounding box center [361, 262] width 460 height 51
click at [159, 258] on textarea "A Farm-Fresh Eatery 🥕 Lunch sandwiches, salads, soups, snacks, sips & sundries …" at bounding box center [361, 262] width 460 height 51
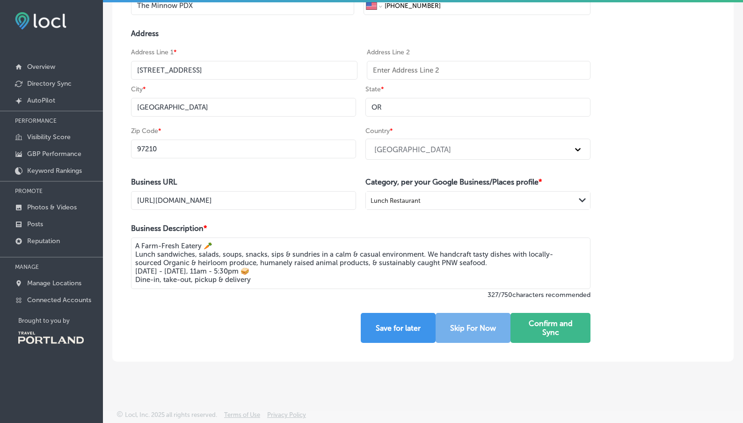
click at [159, 258] on textarea "A Farm-Fresh Eatery 🥕 Lunch sandwiches, salads, soups, snacks, sips & sundries …" at bounding box center [361, 262] width 460 height 51
click at [149, 260] on textarea "A Farm-Fresh Eatery 🥕 Lunch sandwiches, salads, soups, snacks, sips & sundries …" at bounding box center [361, 262] width 460 height 51
click at [194, 261] on textarea "A Farm-Fresh Eatery 🥕 Lunch sandwiches, salads, soups, snacks, sips & sundries …" at bounding box center [361, 262] width 460 height 51
click at [491, 251] on textarea "A Farm-Fresh Eatery 🥕 Lunch sandwiches, salads, soups, snacks, sips & sundries …" at bounding box center [361, 262] width 460 height 51
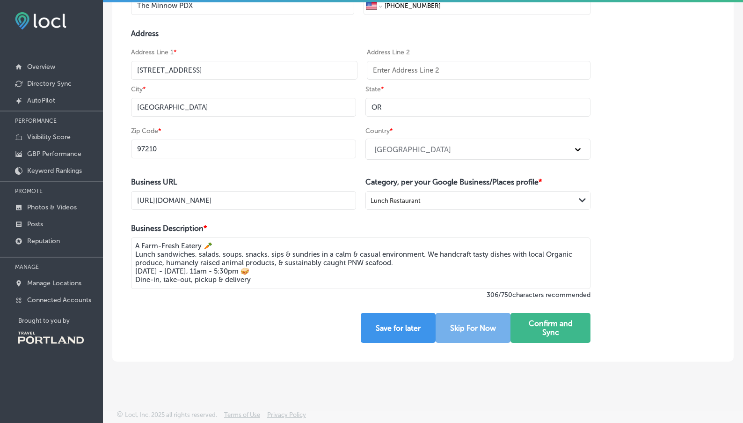
drag, startPoint x: 164, startPoint y: 333, endPoint x: 274, endPoint y: 306, distance: 113.3
click at [166, 333] on div "Business Name * The Minnow PDX Phone Number * International [GEOGRAPHIC_DATA] […" at bounding box center [360, 162] width 497 height 397
click at [170, 254] on textarea "A Farm-Fresh Eatery 🥕 Lunch sandwiches, salads, soups, snacks, sips & sundries …" at bounding box center [361, 262] width 460 height 51
drag, startPoint x: 166, startPoint y: 254, endPoint x: 276, endPoint y: 255, distance: 110.0
click at [276, 255] on textarea "A Farm-Fresh Eatery 🥕 Lunch sandwiches, salads, soups, snacks, sips & sundries …" at bounding box center [361, 262] width 460 height 51
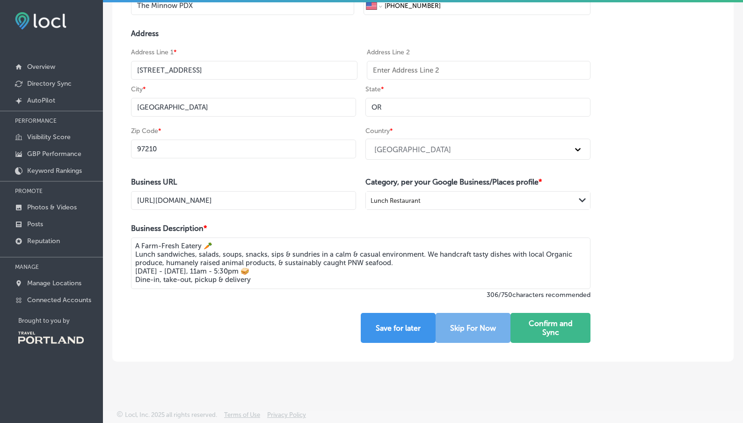
click at [252, 252] on textarea "A Farm-Fresh Eatery 🥕 Lunch sandwiches, salads, soups, snacks, sips & sundries …" at bounding box center [361, 262] width 460 height 51
click at [192, 254] on textarea "A Farm-Fresh Eatery 🥕 Lunch fare, snacks, sips & sundries in a calm & casual en…" at bounding box center [361, 262] width 460 height 51
click at [192, 253] on textarea "A Farm-Fresh Eatery 🥕 Lunch fare, snacks, sips & sundries in a calm & casual en…" at bounding box center [361, 262] width 460 height 51
click at [244, 251] on textarea "A Farm-Fresh Eatery 🥕 Lunch fare, sips & sundries in a calm & casual environmen…" at bounding box center [361, 262] width 460 height 51
drag, startPoint x: 301, startPoint y: 281, endPoint x: 130, endPoint y: 245, distance: 174.6
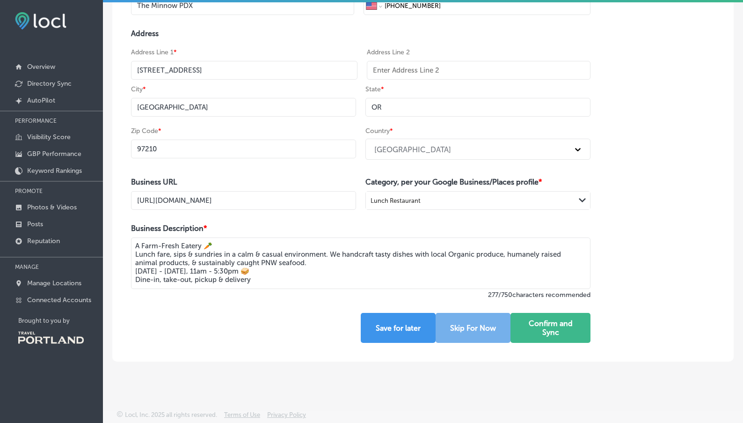
click at [129, 245] on div "Business Name * The Minnow PDX Phone Number * International [GEOGRAPHIC_DATA] […" at bounding box center [360, 162] width 497 height 397
click at [343, 265] on textarea "A Farm-Fresh Eatery 🥕 Lunch fare, sips & sundries in a calm & casual environmen…" at bounding box center [361, 262] width 460 height 51
click at [227, 246] on textarea "A Farm-Fresh Eatery 🥕 Lunch fare, sips & sundries in a calm & casual environmen…" at bounding box center [361, 262] width 460 height 51
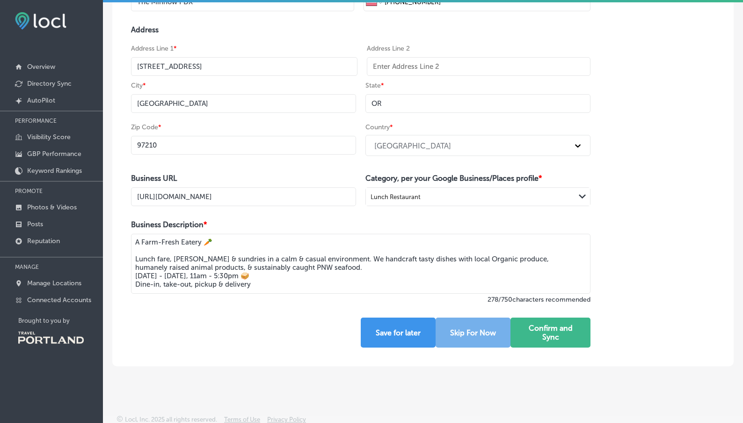
click at [343, 271] on textarea "A Farm-Fresh Eatery 🥕 Lunch fare, [PERSON_NAME] & sundries in a calm & casual e…" at bounding box center [361, 264] width 460 height 60
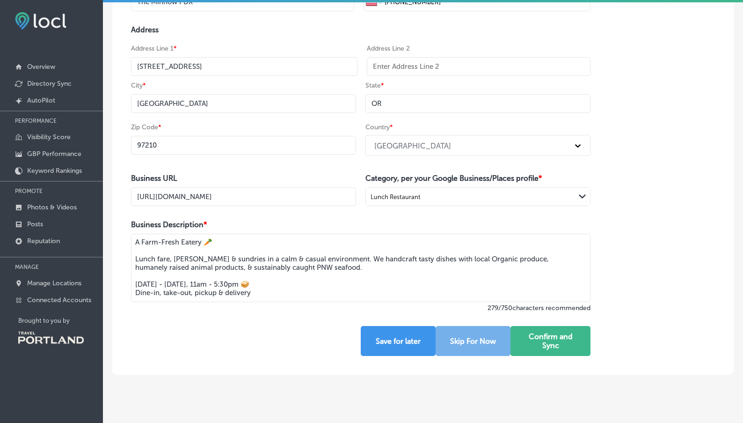
drag, startPoint x: 340, startPoint y: 295, endPoint x: 398, endPoint y: 326, distance: 65.5
click at [340, 296] on textarea "A Farm-Fresh Eatery 🥕 Lunch fare, [PERSON_NAME] & sundries in a calm & casual e…" at bounding box center [361, 268] width 460 height 68
click at [355, 272] on textarea "A Farm-Fresh Eatery 🥕 Lunch fare, [PERSON_NAME] & sundries in a calm & casual e…" at bounding box center [361, 268] width 460 height 68
click at [297, 273] on textarea "A Farm-Fresh Eatery 🥕 Lunch fare, [PERSON_NAME] & sundries in a calm & casual e…" at bounding box center [361, 268] width 460 height 68
click at [297, 275] on textarea "A Farm-Fresh Eatery 🥕 Lunch fare, [PERSON_NAME] & sundries in a calm & casual e…" at bounding box center [361, 268] width 460 height 68
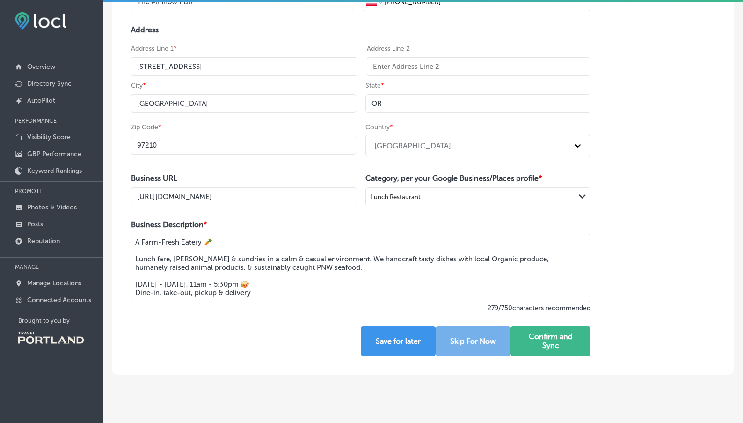
click at [374, 287] on textarea "A Farm-Fresh Eatery 🥕 Lunch fare, [PERSON_NAME] & sundries in a calm & casual e…" at bounding box center [361, 268] width 460 height 68
click at [560, 260] on textarea "A Farm-Fresh Eatery 🥕 Lunch fare, [PERSON_NAME] & sundries in a calm & casual e…" at bounding box center [361, 268] width 460 height 68
click at [268, 268] on textarea "A Farm-Fresh Eatery 🥕 Lunch fare, [PERSON_NAME] & sundries in a calm & casual e…" at bounding box center [361, 268] width 460 height 68
click at [285, 272] on textarea "A Farm-Fresh Eatery 🥕 Lunch fare, [PERSON_NAME] & sundries in a calm & casual e…" at bounding box center [361, 268] width 460 height 68
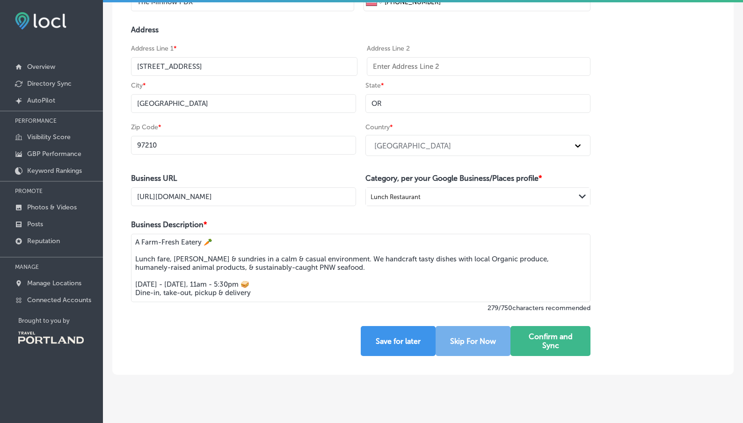
click at [276, 272] on textarea "A Farm-Fresh Eatery 🥕 Lunch fare, [PERSON_NAME] & sundries in a calm & casual e…" at bounding box center [361, 268] width 460 height 68
click at [276, 271] on textarea "A Farm-Fresh Eatery 🥕 Lunch fare, [PERSON_NAME] & sundries in a calm & casual e…" at bounding box center [361, 268] width 460 height 68
click at [391, 271] on textarea "A Farm-Fresh Eatery 🥕 Lunch fare, [PERSON_NAME] & sundries in a calm & casual e…" at bounding box center [361, 268] width 460 height 68
drag, startPoint x: 279, startPoint y: 299, endPoint x: 140, endPoint y: 242, distance: 150.5
click at [140, 242] on div "Business Name * The Minnow PDX Phone Number * International [GEOGRAPHIC_DATA] […" at bounding box center [360, 167] width 497 height 414
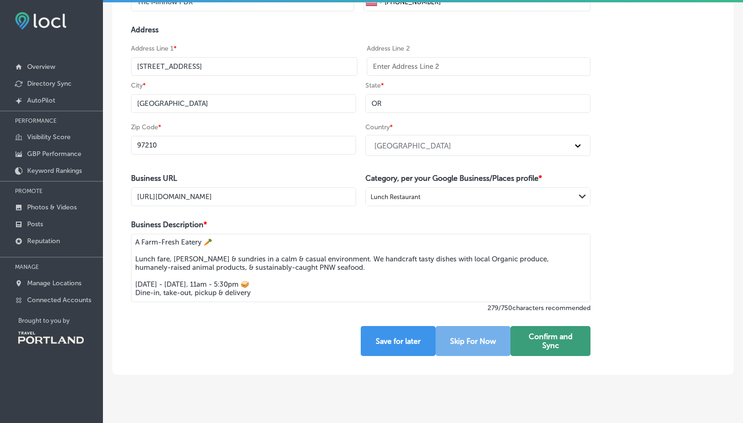
type textarea "A Farm-Fresh Eatery 🥕 Lunch fare, [PERSON_NAME] & sundries in a calm & casual e…"
click at [572, 348] on button "Confirm and Sync" at bounding box center [551, 341] width 80 height 30
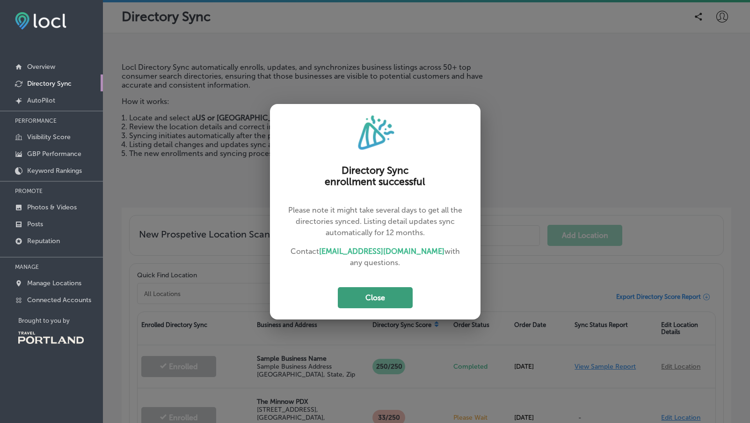
click at [391, 290] on button "Close" at bounding box center [375, 297] width 75 height 21
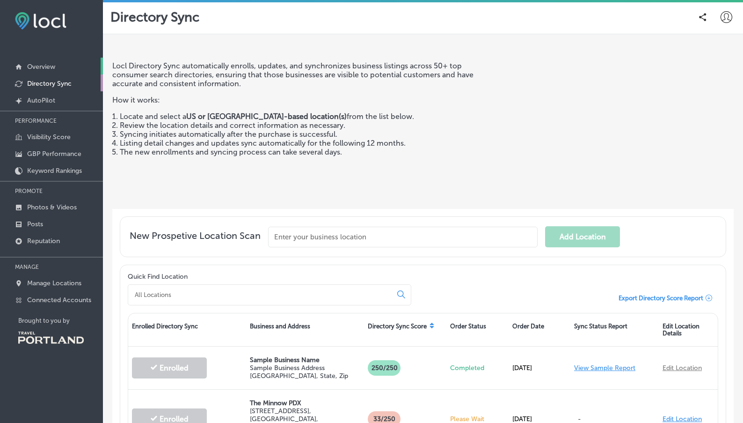
click at [55, 66] on p "Overview" at bounding box center [41, 67] width 28 height 8
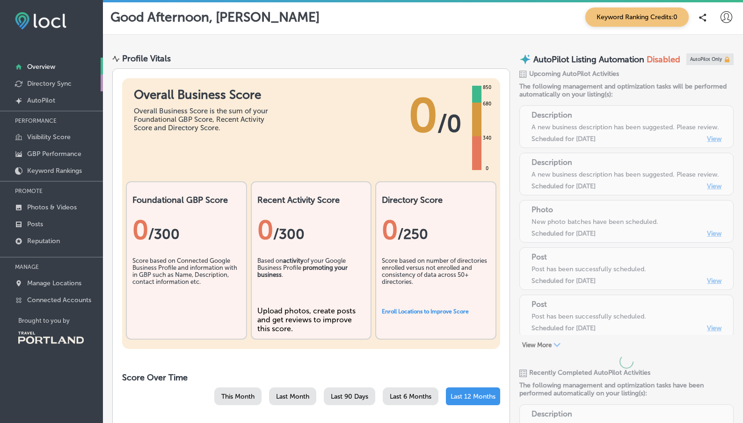
click at [65, 88] on link "Directory Sync" at bounding box center [51, 82] width 103 height 17
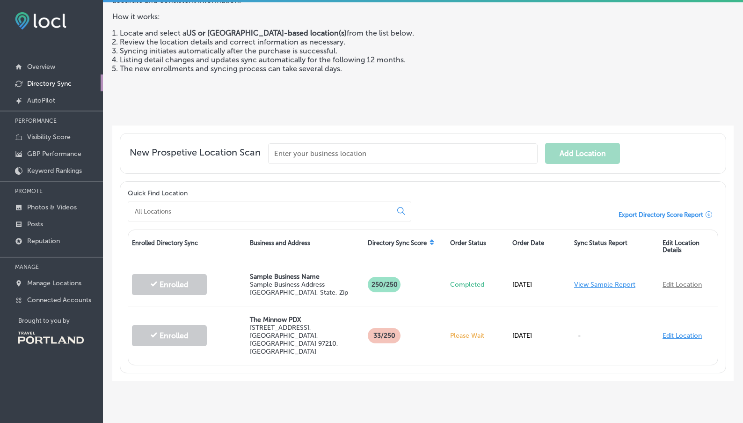
scroll to position [87, 0]
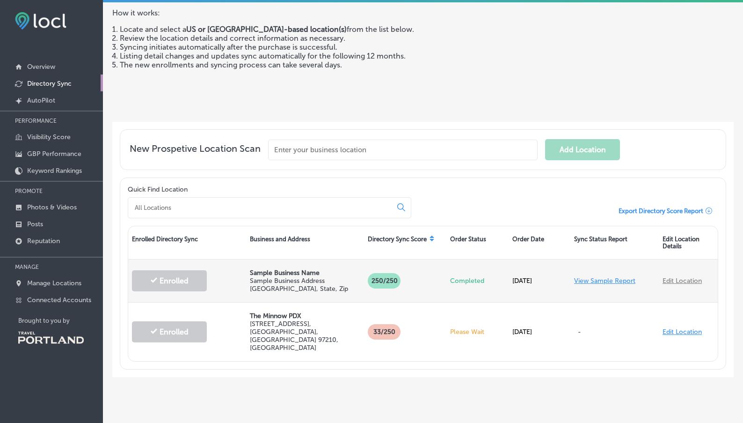
click at [594, 277] on link "View Sample Report" at bounding box center [604, 281] width 61 height 8
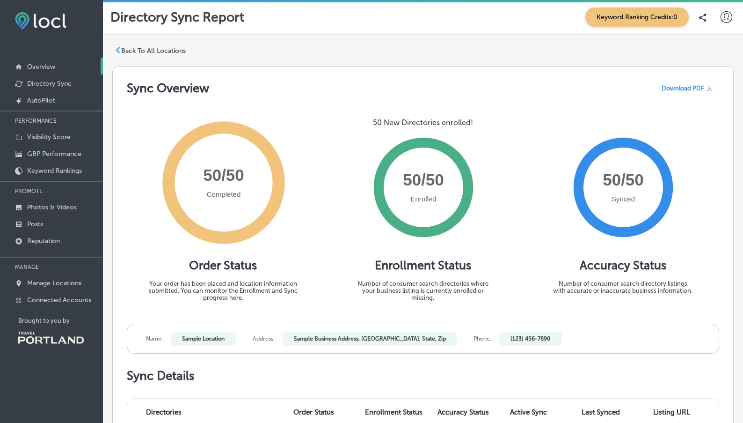
click at [49, 74] on link "Overview" at bounding box center [51, 66] width 103 height 17
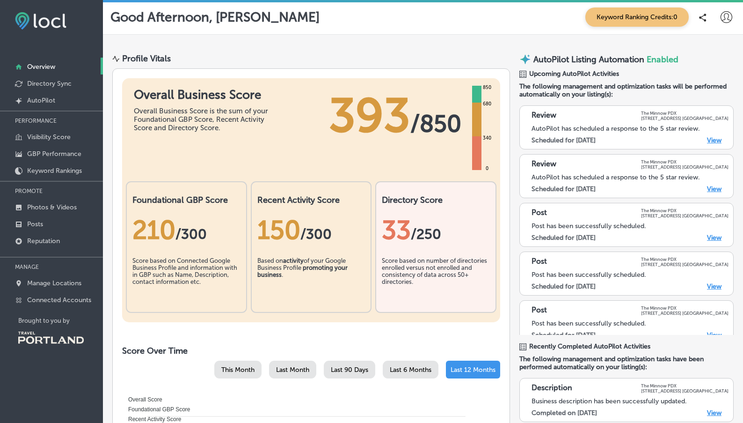
click at [707, 144] on link "View" at bounding box center [714, 140] width 15 height 8
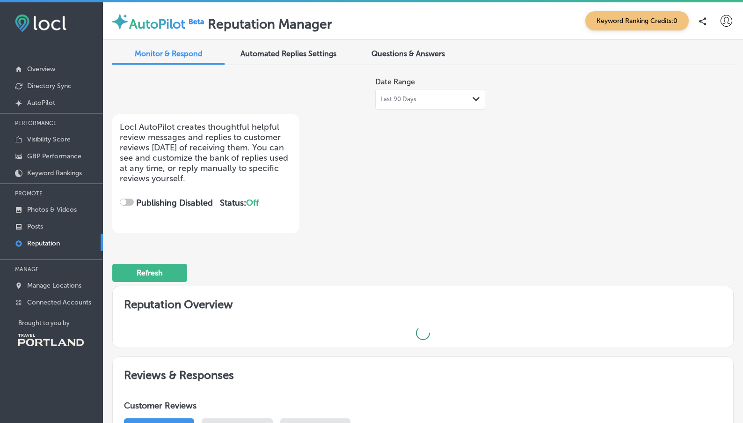
checkbox input "true"
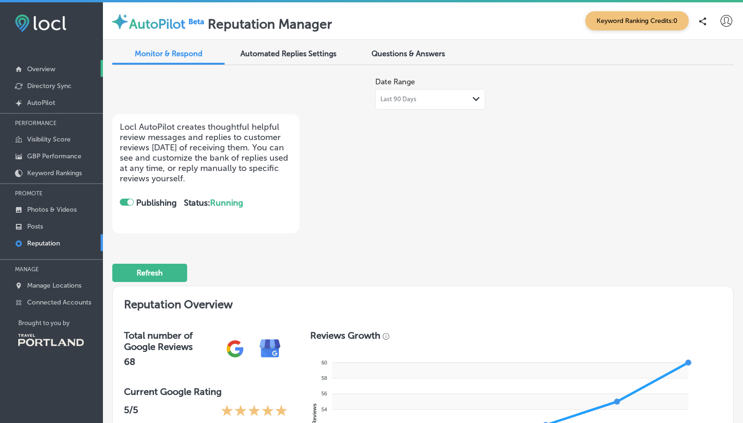
click at [40, 63] on link "Overview" at bounding box center [51, 68] width 103 height 17
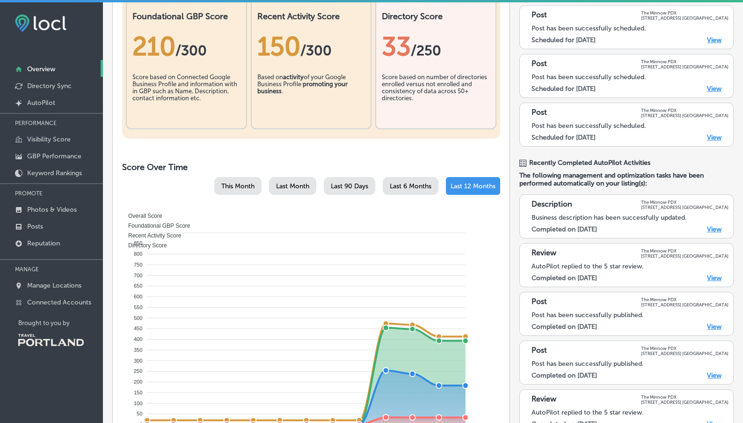
scroll to position [249, 0]
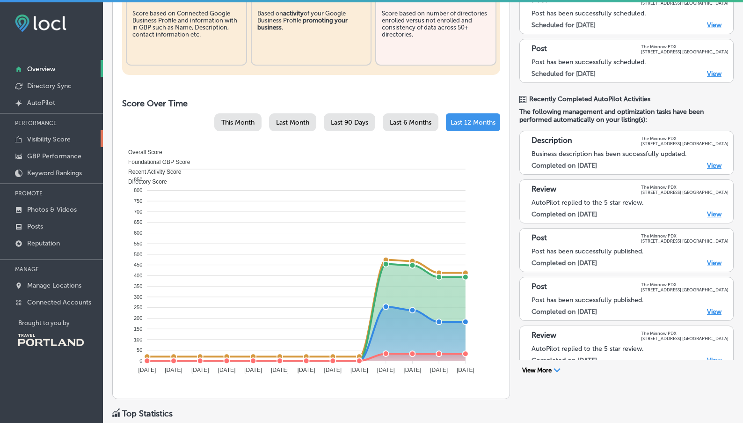
click at [47, 137] on p "Visibility Score" at bounding box center [49, 139] width 44 height 8
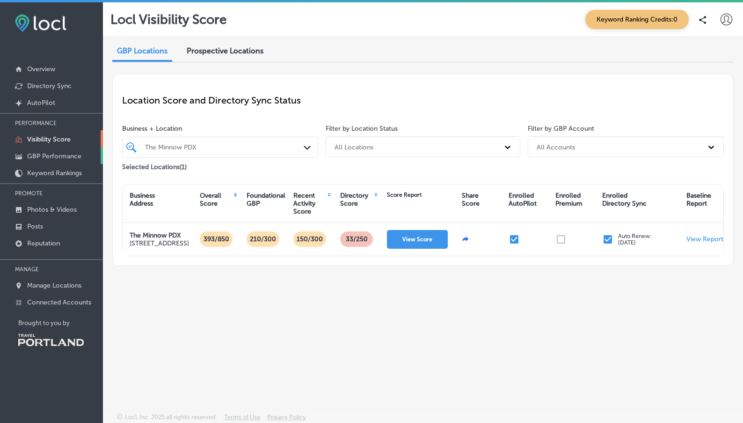
click at [42, 158] on p "GBP Performance" at bounding box center [54, 156] width 54 height 8
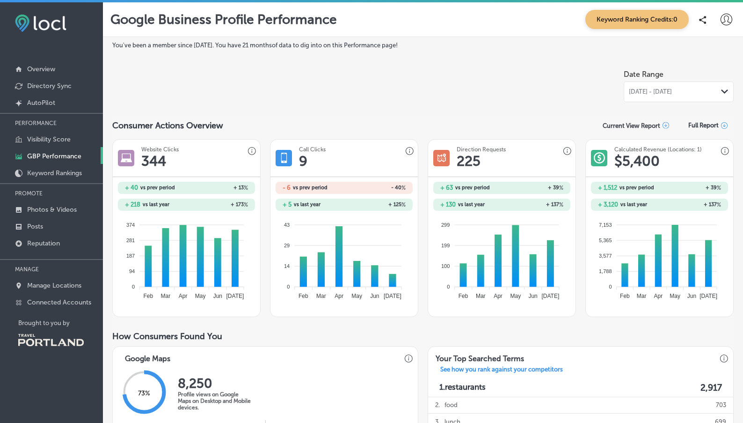
click at [697, 125] on span "Full Report" at bounding box center [704, 125] width 30 height 7
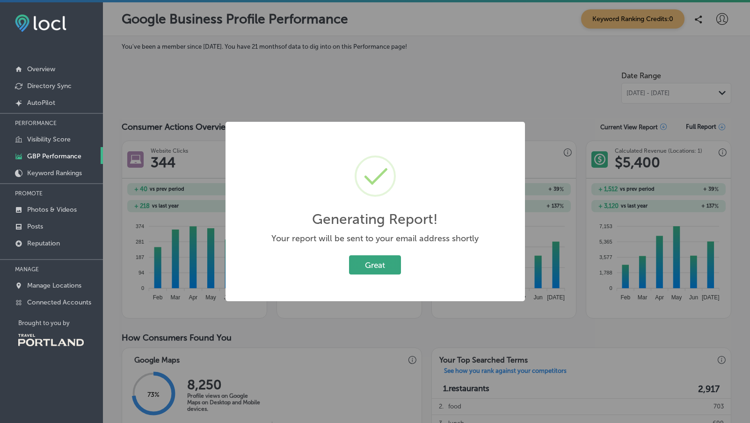
drag, startPoint x: 376, startPoint y: 268, endPoint x: 416, endPoint y: 209, distance: 71.4
click at [377, 267] on button "Great" at bounding box center [375, 264] width 52 height 19
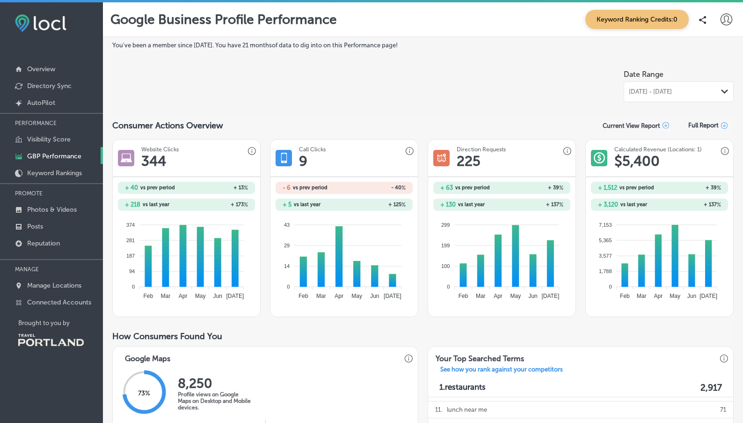
click at [264, 49] on label "You've been a member since May, 2025 . You have 21 months of data to dig into o…" at bounding box center [423, 45] width 622 height 7
drag, startPoint x: 246, startPoint y: 45, endPoint x: 269, endPoint y: 59, distance: 26.0
click at [721, 93] on icon "Path Created with Sketch." at bounding box center [724, 91] width 7 height 4
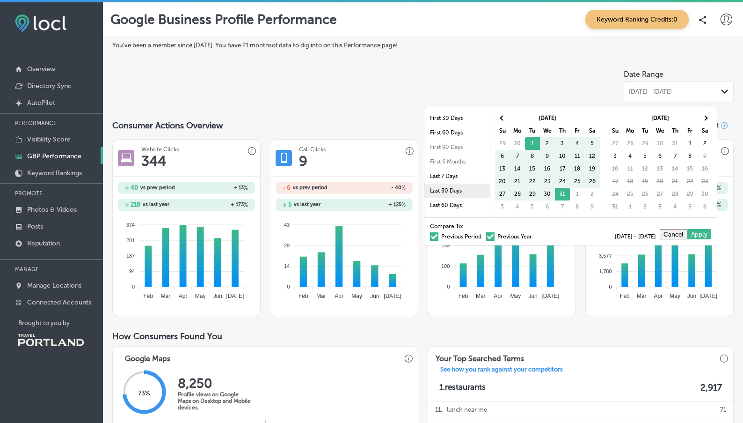
click at [457, 191] on li "Last 30 Days" at bounding box center [458, 190] width 66 height 15
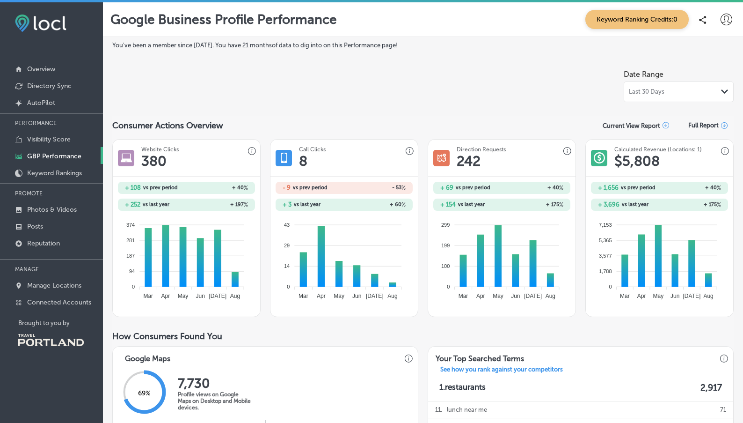
click at [721, 93] on icon "Path Created with Sketch." at bounding box center [724, 91] width 7 height 4
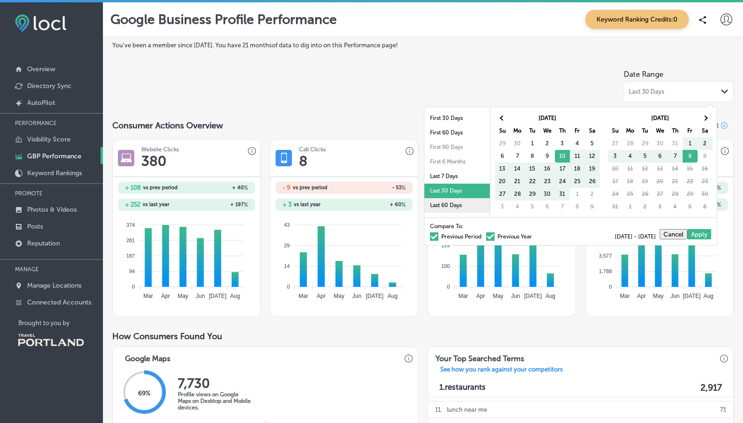
click at [448, 207] on li "Last 60 Days" at bounding box center [458, 205] width 66 height 15
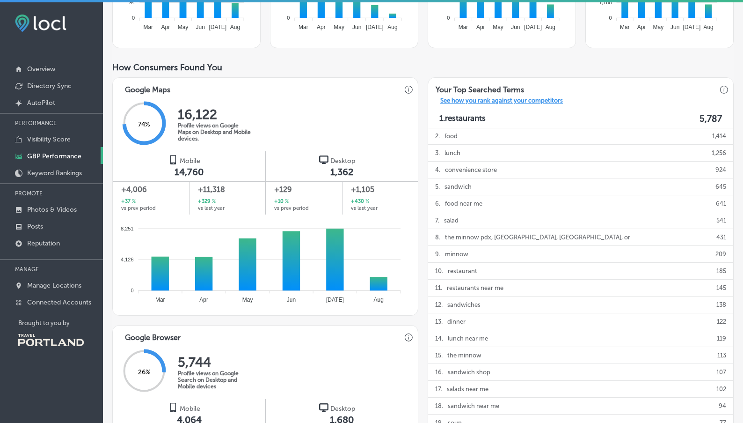
scroll to position [125, 0]
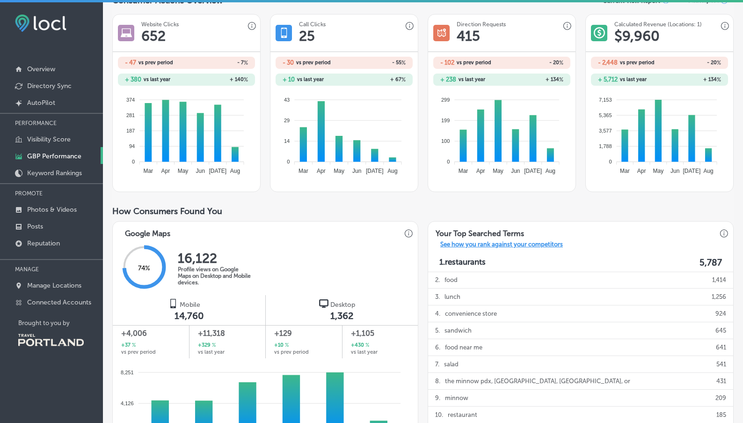
click at [494, 248] on p "See how you rank against your competitors" at bounding box center [502, 246] width 138 height 10
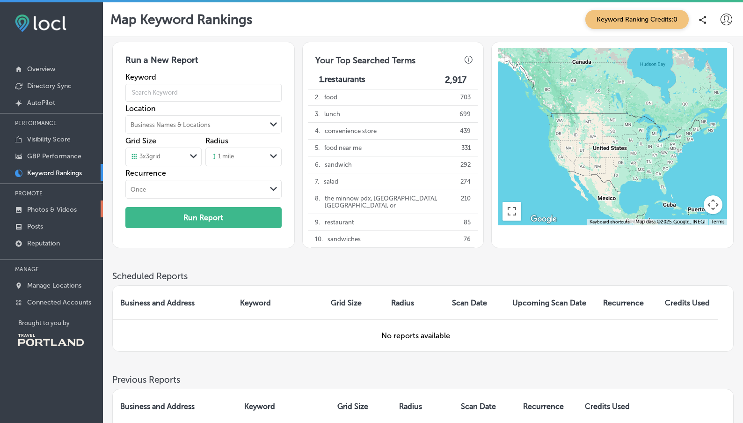
click at [66, 212] on p "Photos & Videos" at bounding box center [52, 209] width 50 height 8
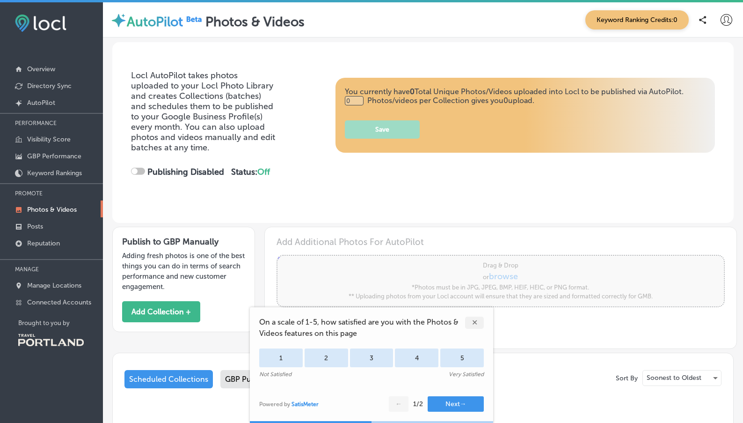
type input "5"
checkbox input "true"
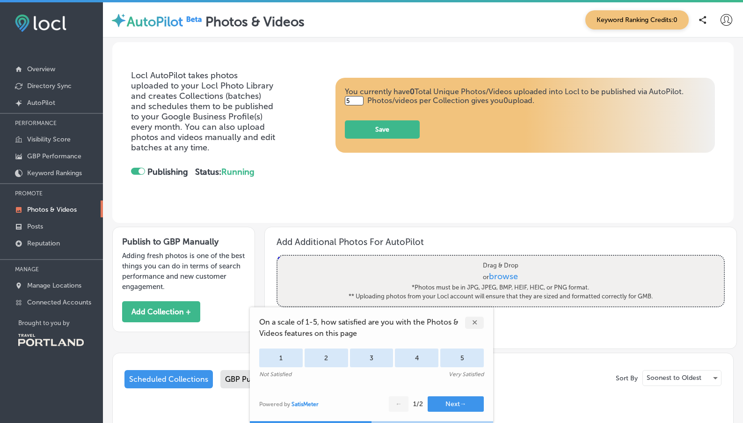
click at [474, 314] on div "✕" at bounding box center [479, 318] width 28 height 22
click at [475, 325] on div "✕" at bounding box center [474, 322] width 19 height 12
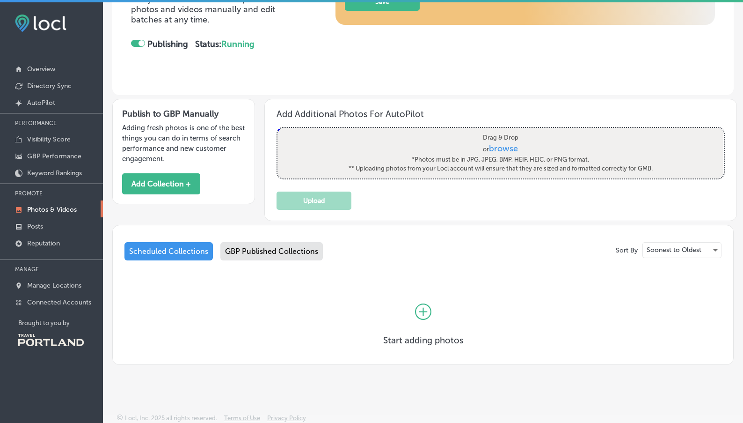
scroll to position [132, 0]
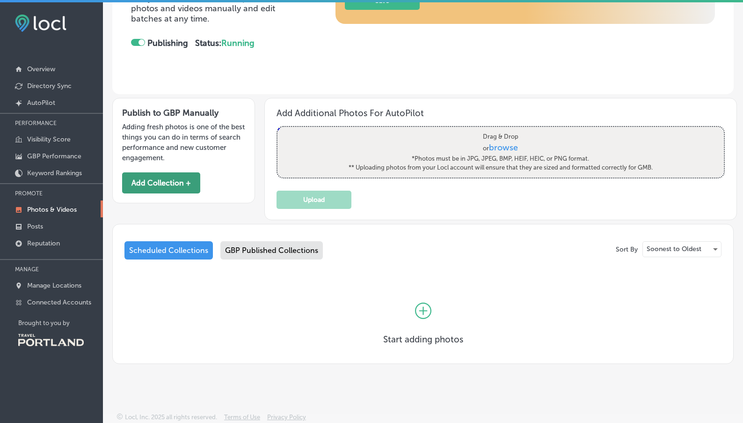
click at [183, 182] on button "Add Collection +" at bounding box center [161, 182] width 78 height 21
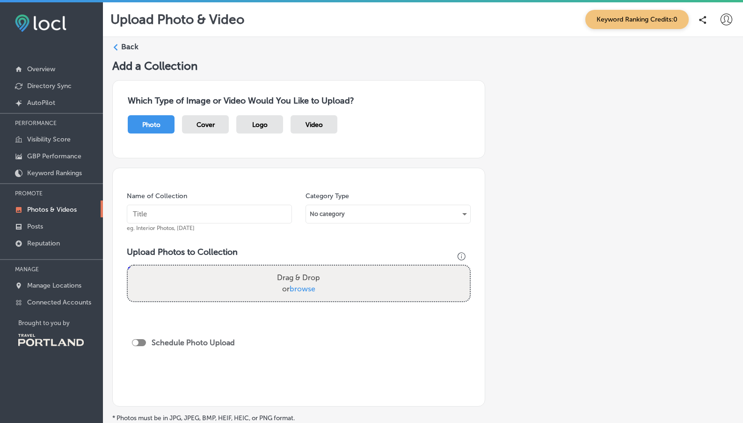
click at [119, 49] on icon at bounding box center [115, 47] width 7 height 7
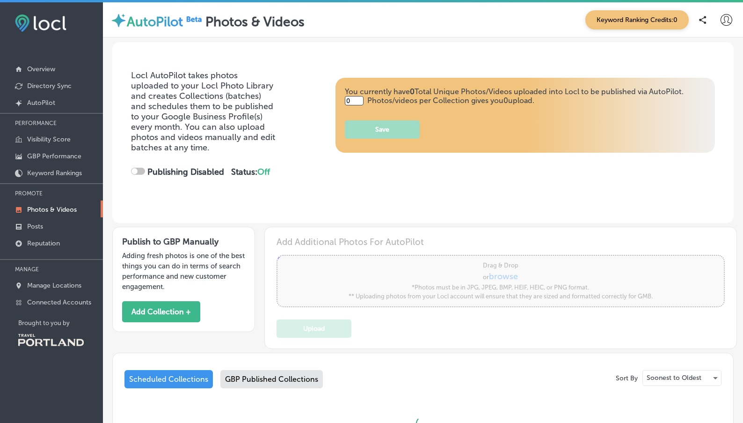
type input "5"
checkbox input "true"
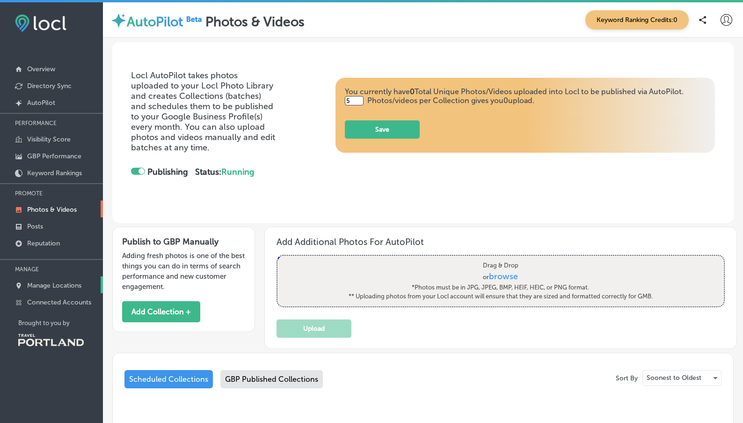
click at [49, 287] on p "Manage Locations" at bounding box center [54, 285] width 54 height 8
